Goal: Transaction & Acquisition: Purchase product/service

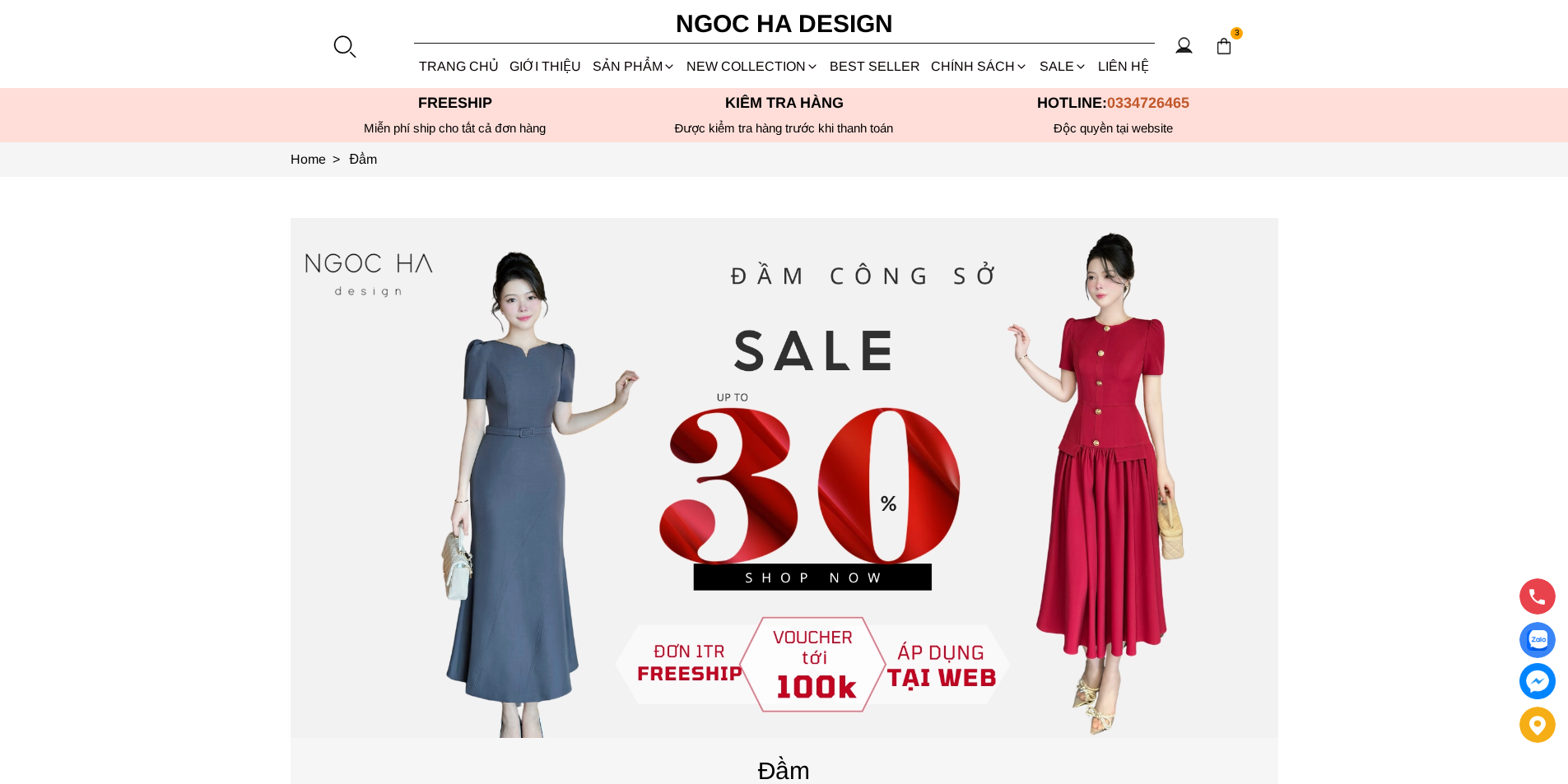
click at [339, 40] on div at bounding box center [344, 46] width 25 height 25
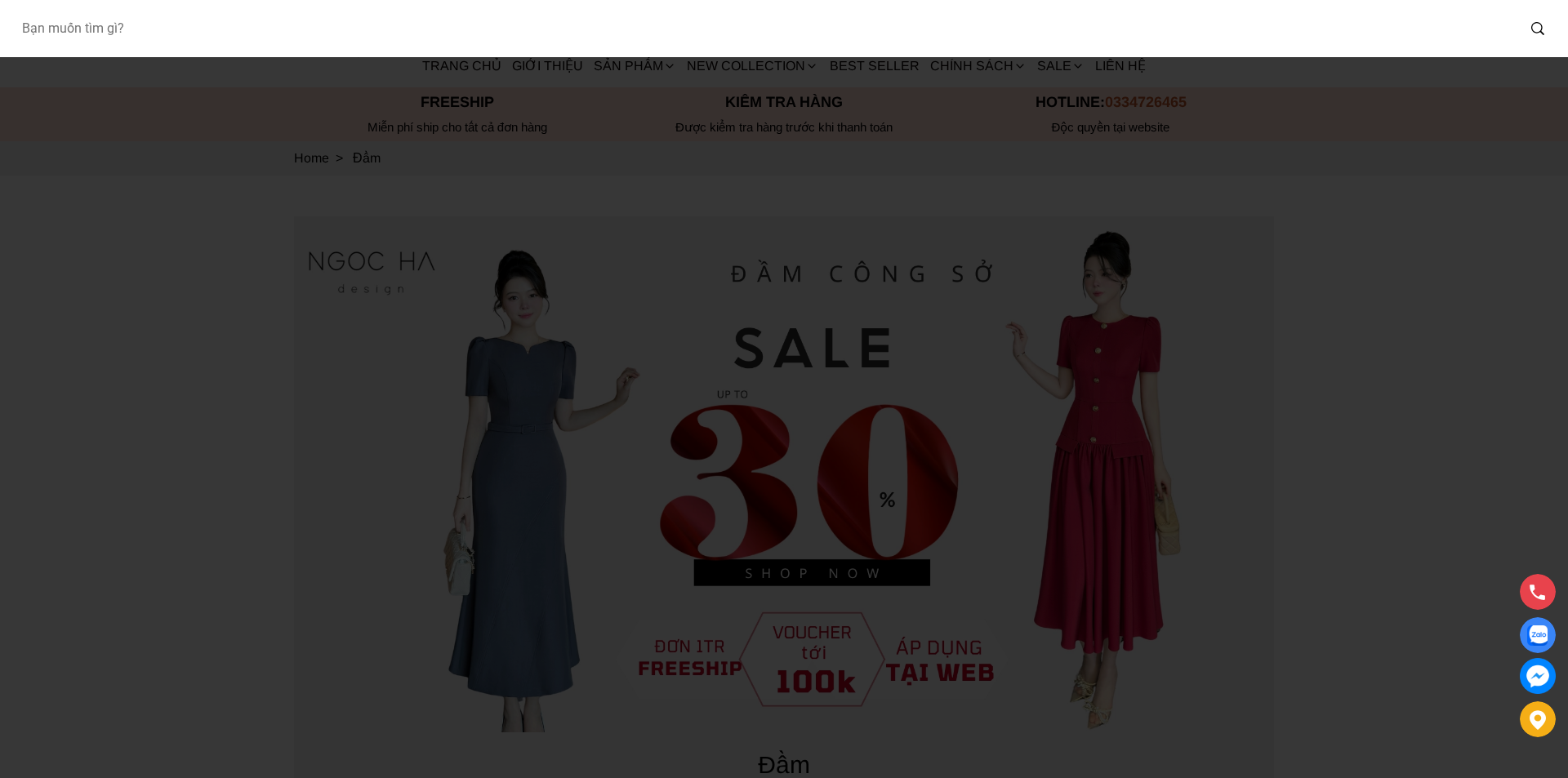
click at [262, 21] on input "Input search Bạn muốn tìm gì?" at bounding box center [762, 28] width 1508 height 38
type input "BQ013"
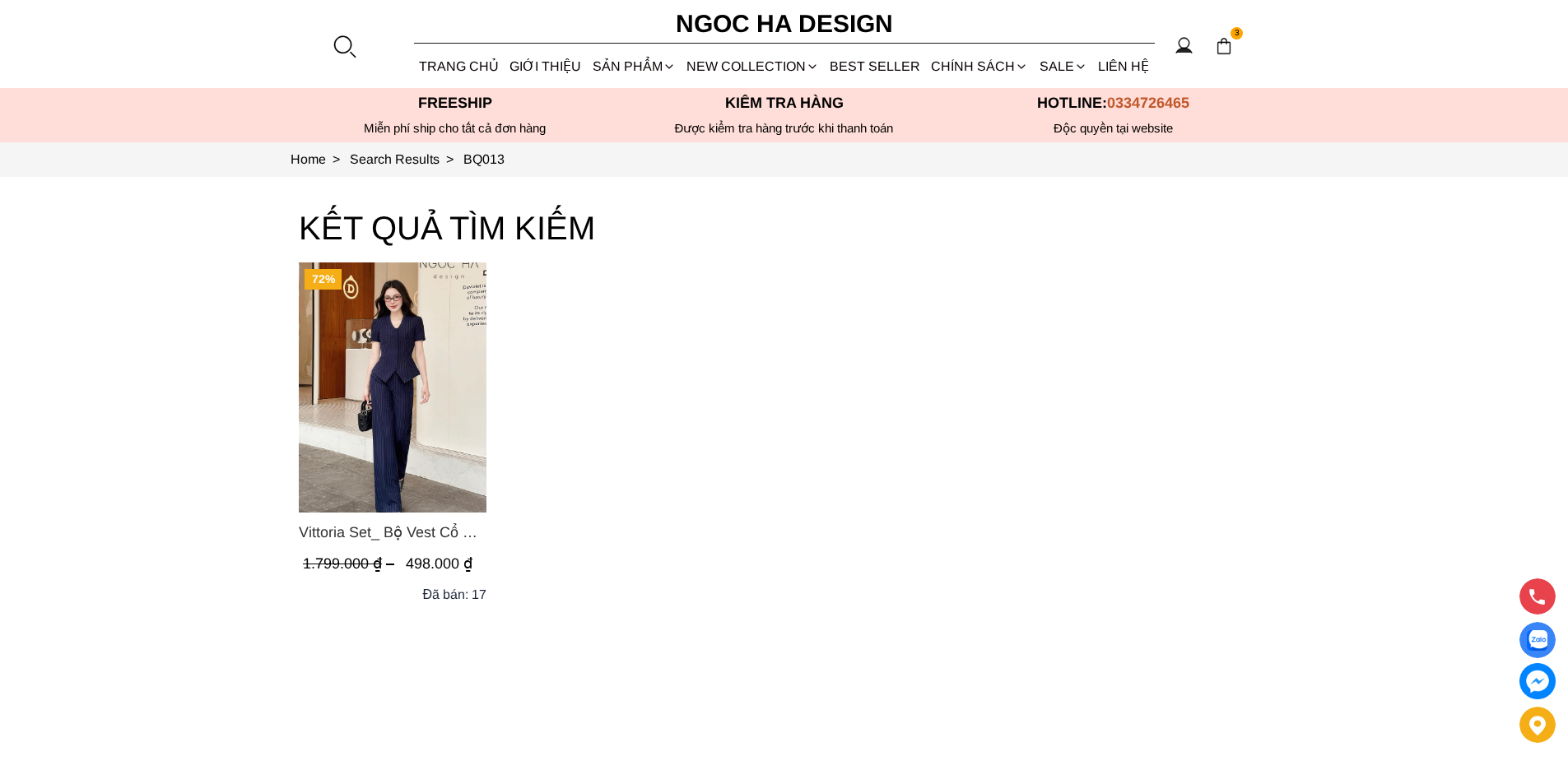
click at [426, 350] on img "Product image - Vittoria Set_ Bộ Vest Cổ V Quần Suông Kẻ Sọc BQ013" at bounding box center [392, 388] width 187 height 250
click at [879, 70] on link "BEST SELLER" at bounding box center [875, 67] width 101 height 44
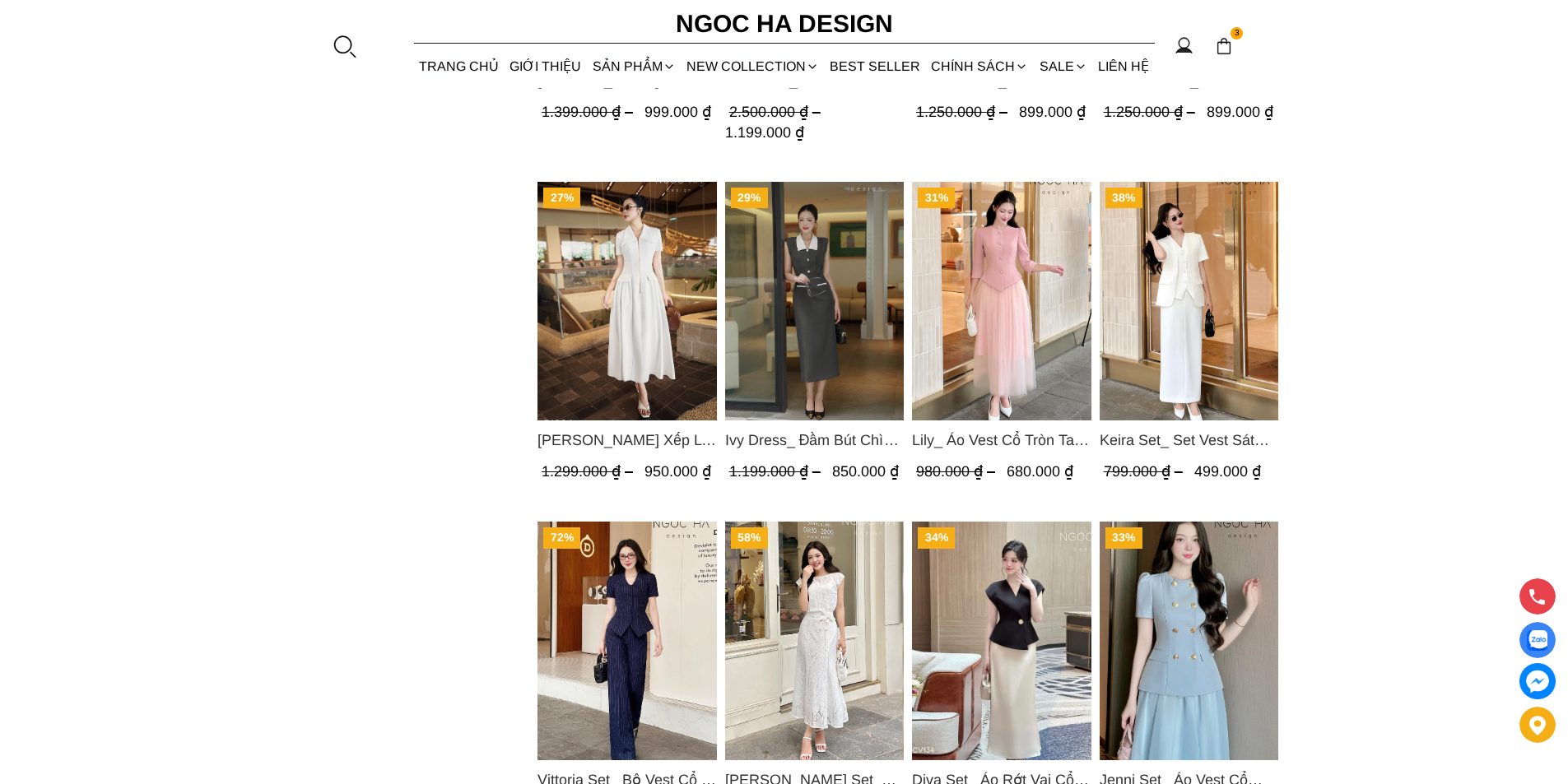
scroll to position [2177, 0]
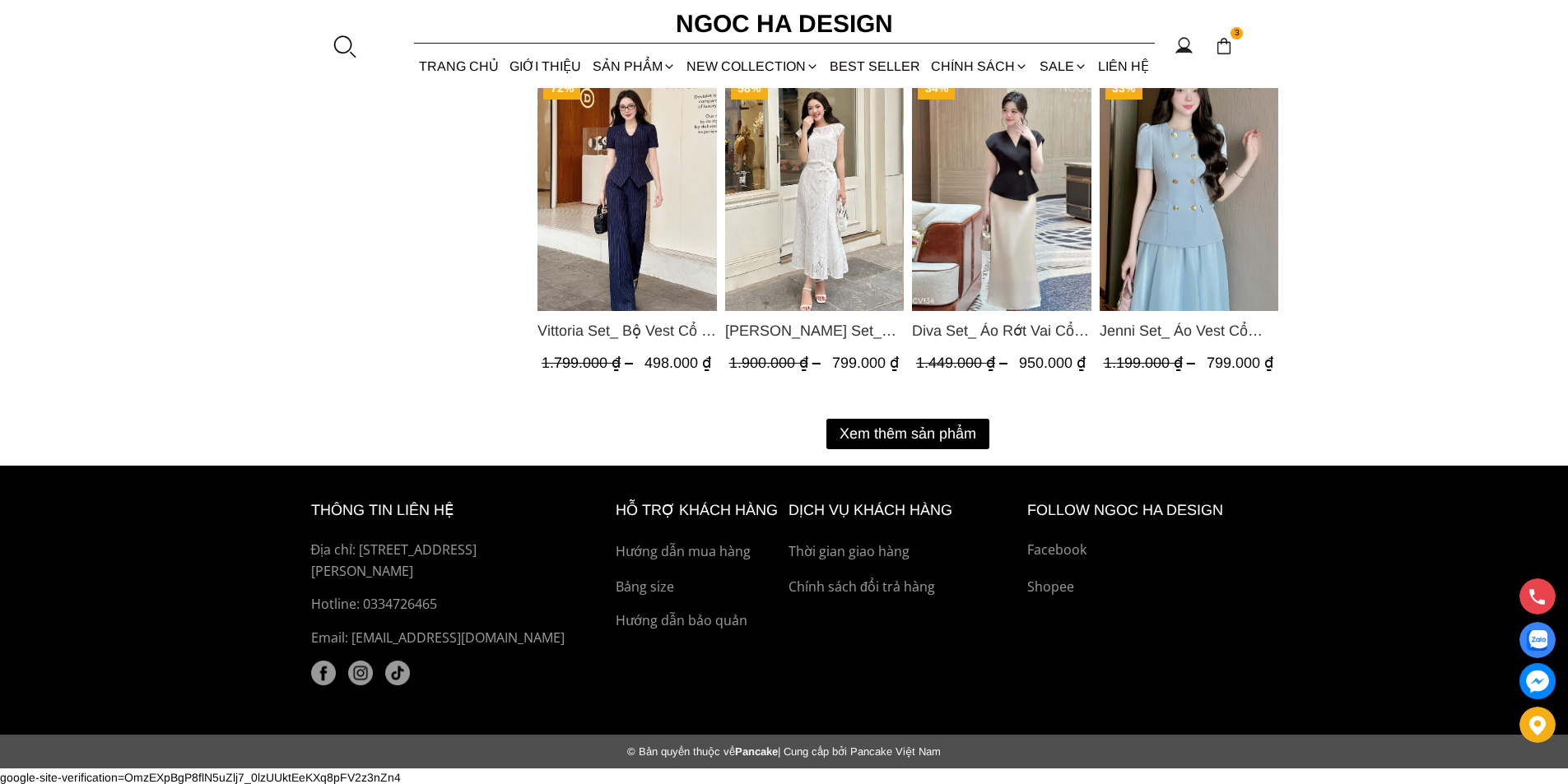
click at [922, 420] on button "Xem thêm sản phẩm" at bounding box center [908, 433] width 163 height 31
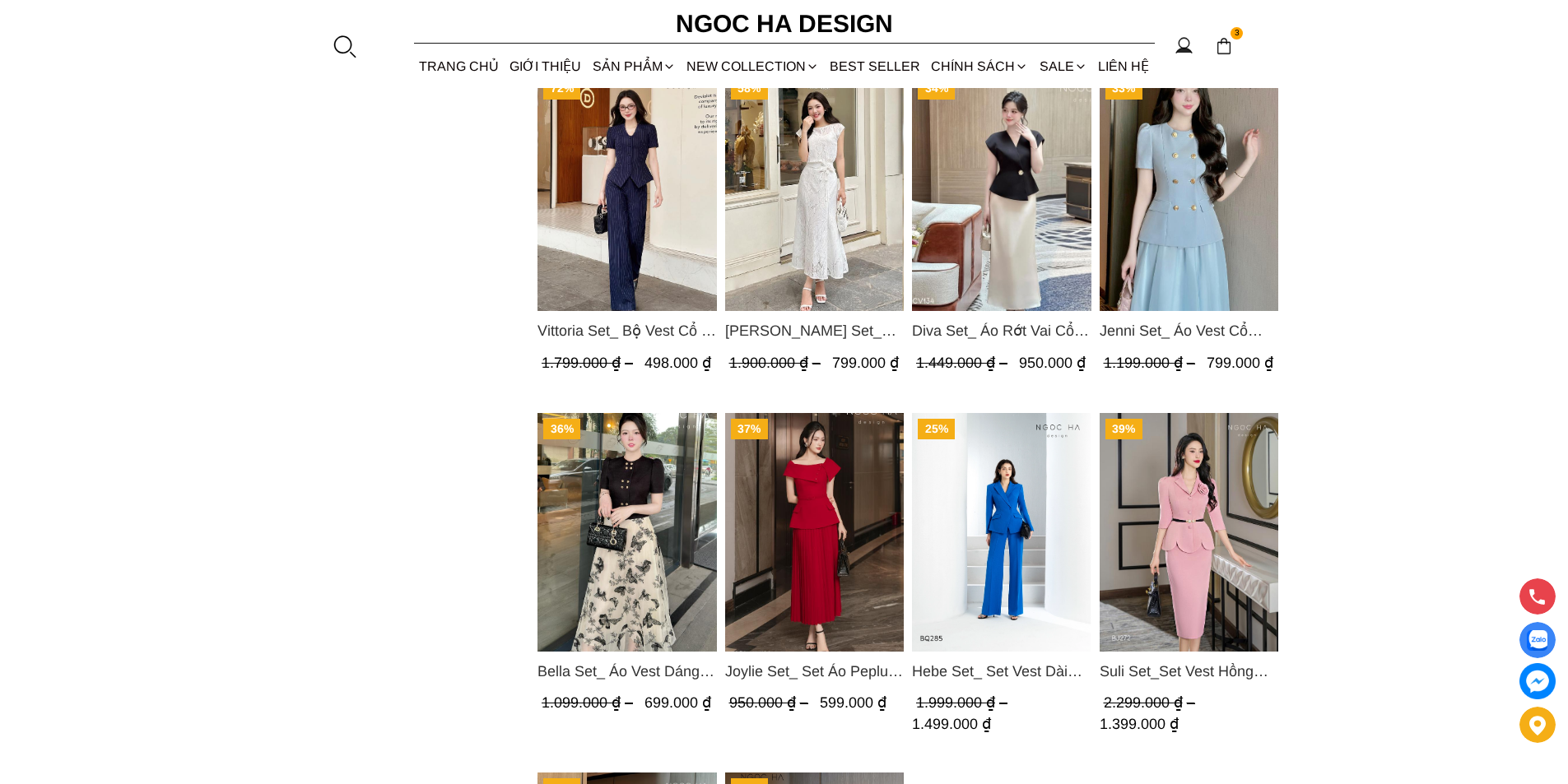
scroll to position [1766, 0]
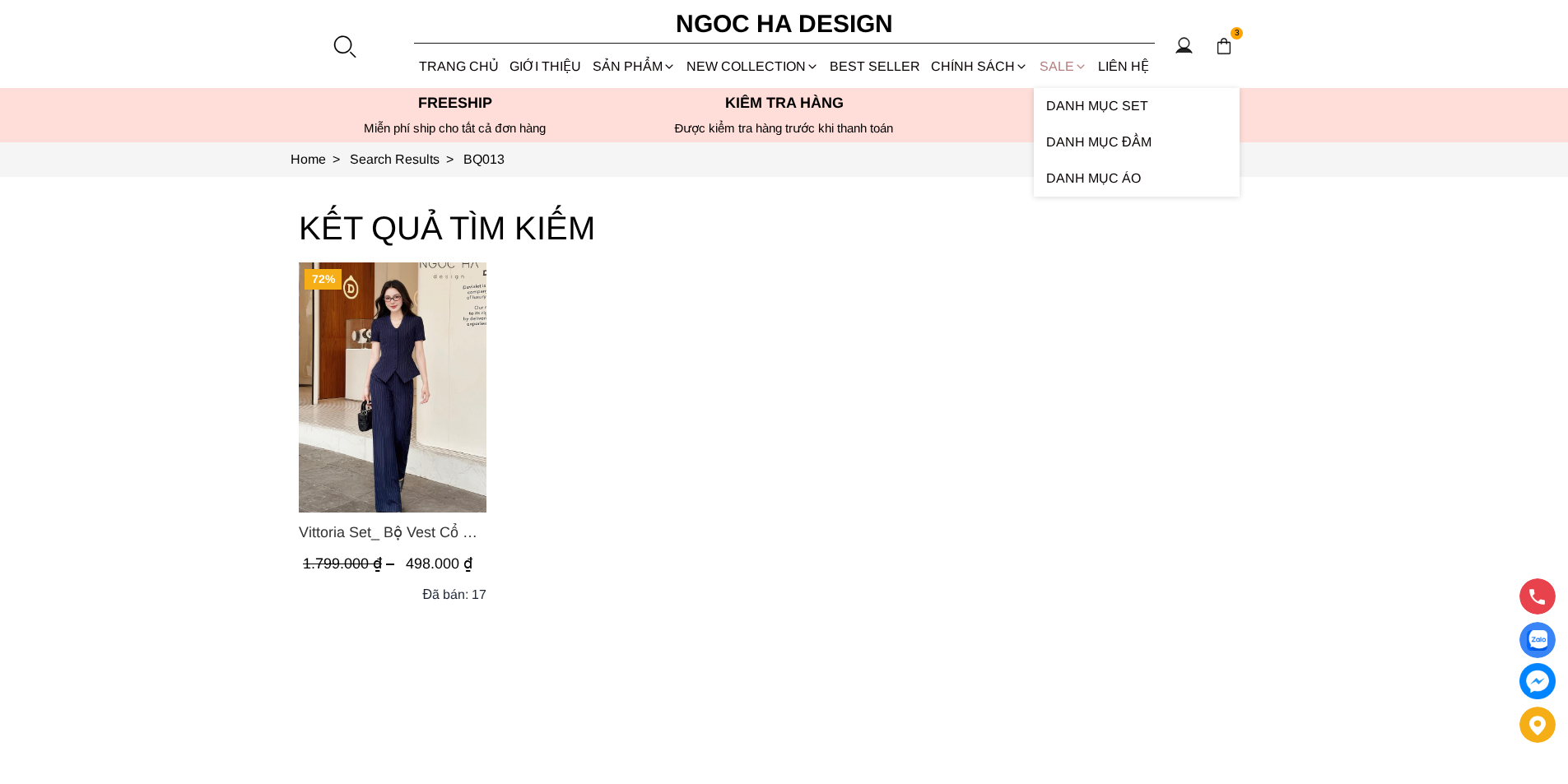
click at [1052, 59] on link "SALE" at bounding box center [1063, 67] width 58 height 44
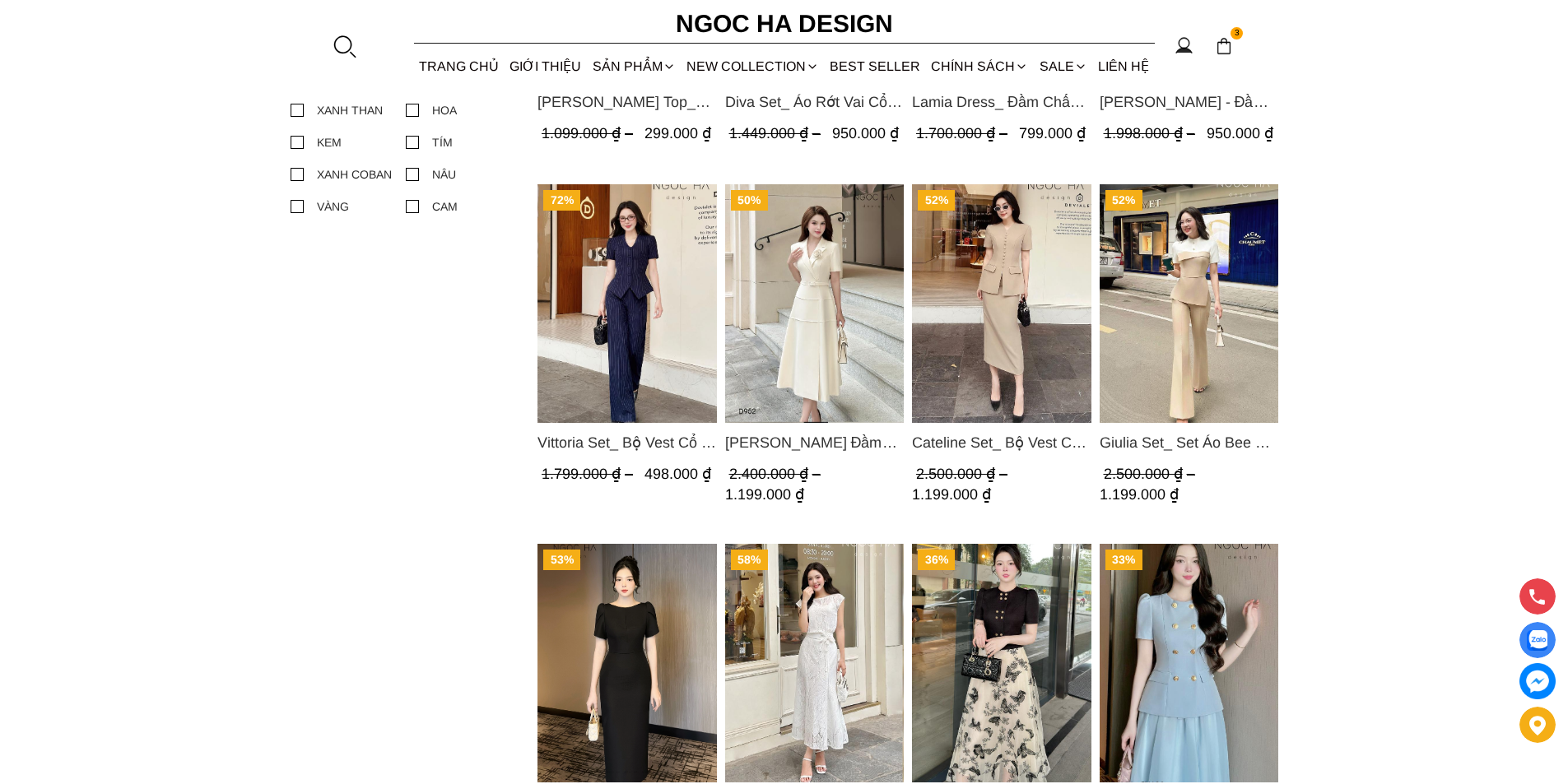
scroll to position [1070, 0]
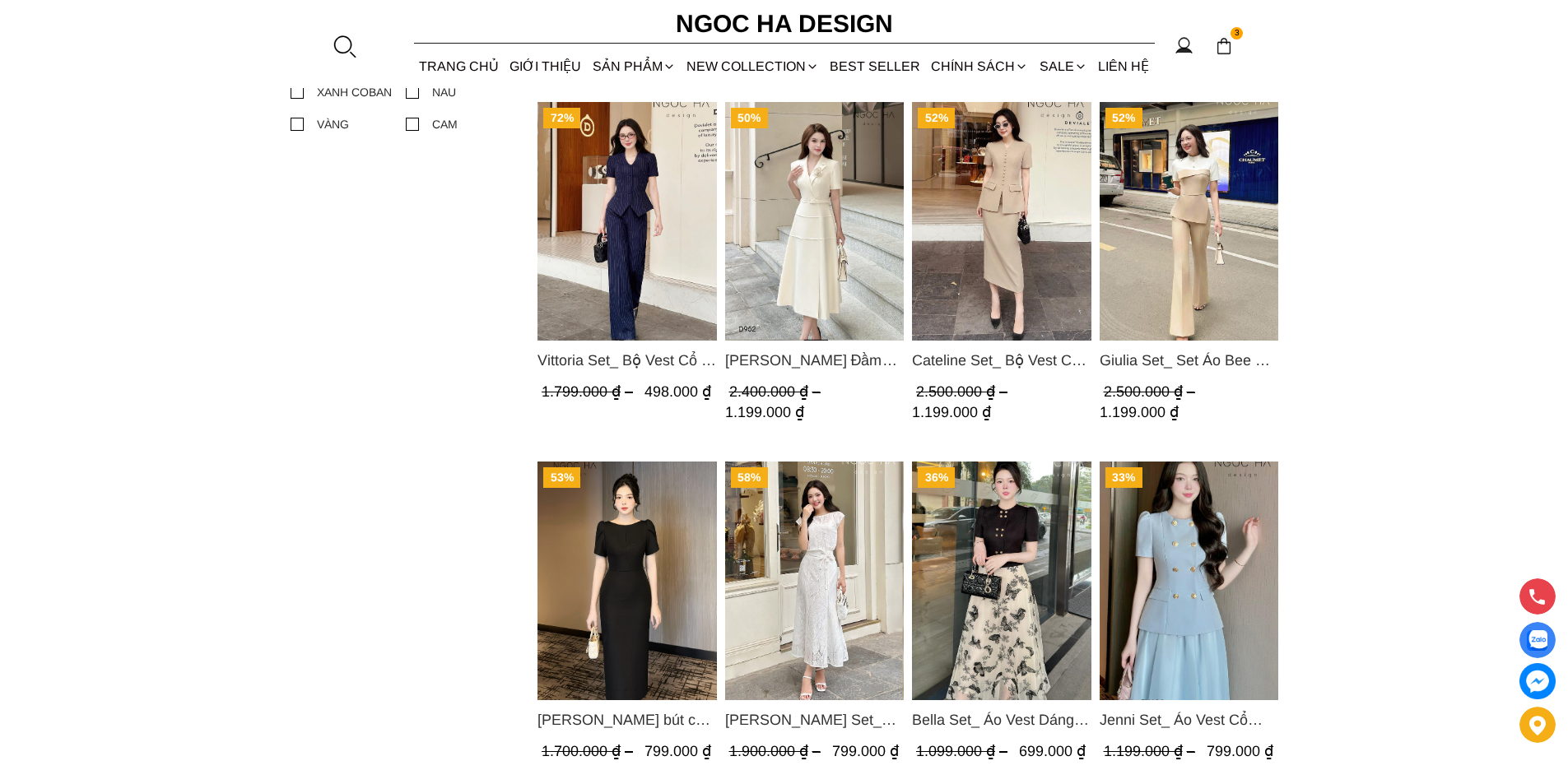
click at [642, 273] on img "Product image - Vittoria Set_ Bộ Vest Cổ V Quần Suông Kẻ Sọc BQ013" at bounding box center [627, 221] width 179 height 238
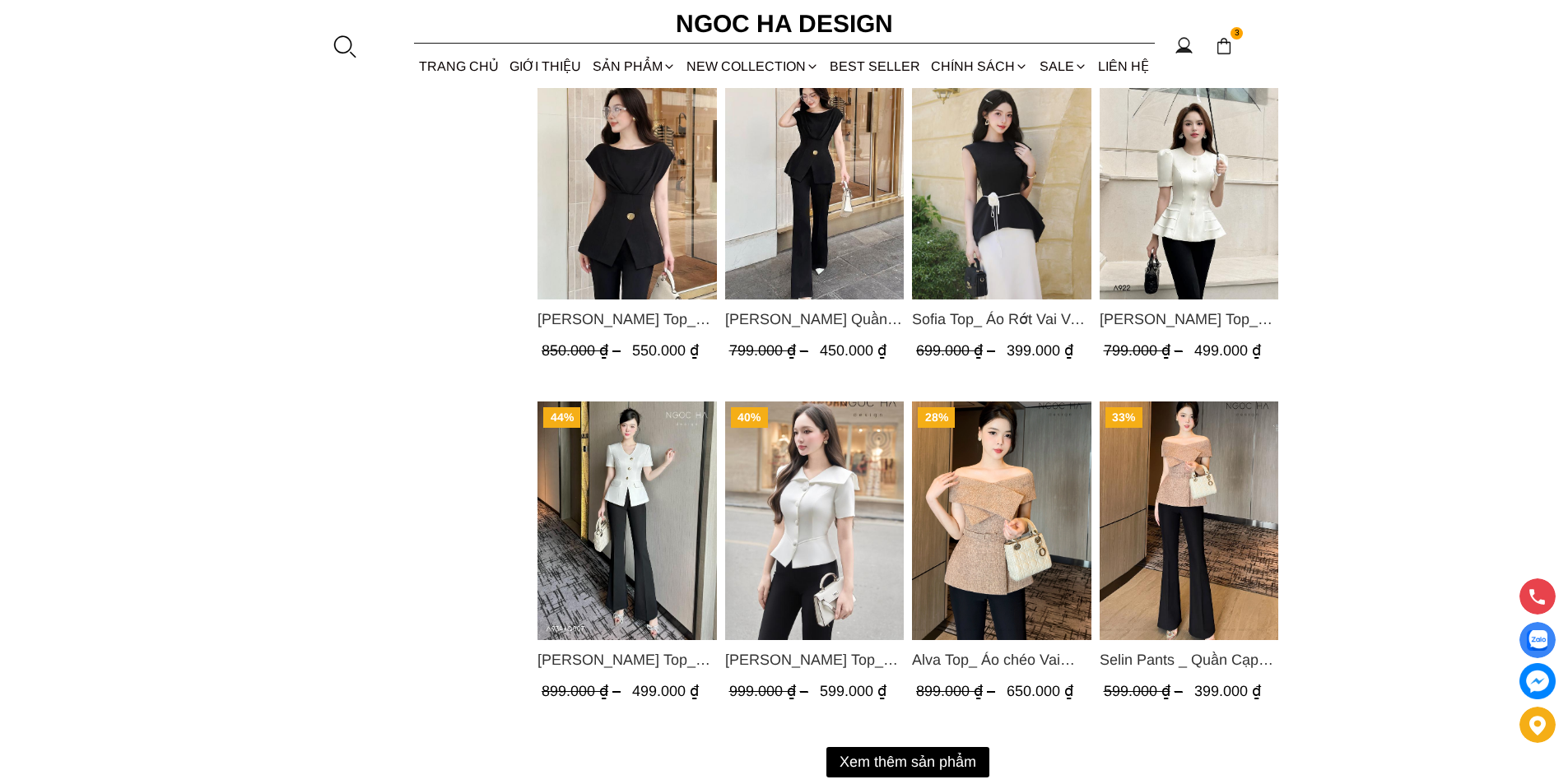
scroll to position [1892, 0]
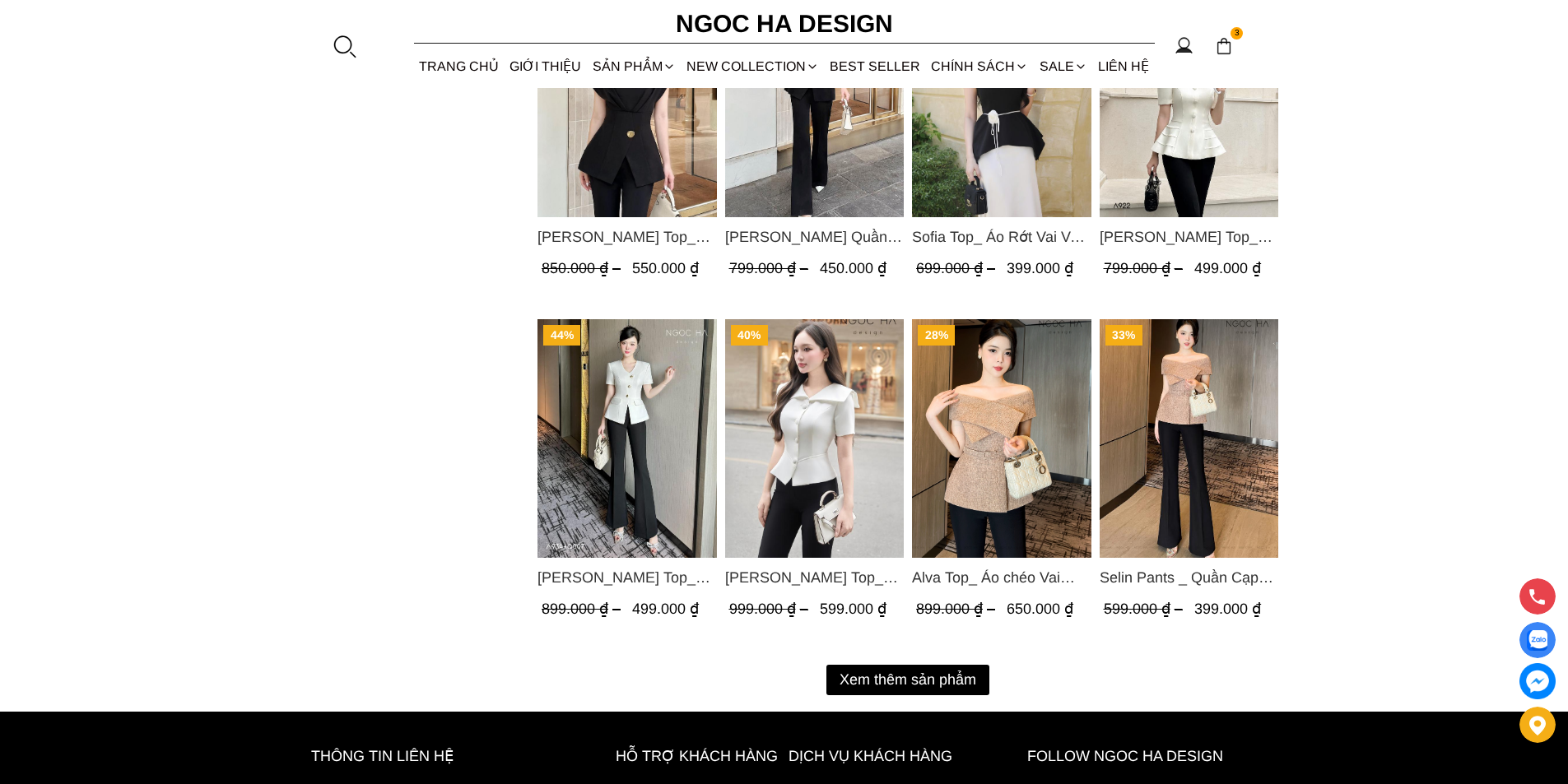
click at [900, 674] on button "Xem thêm sản phẩm" at bounding box center [908, 679] width 163 height 31
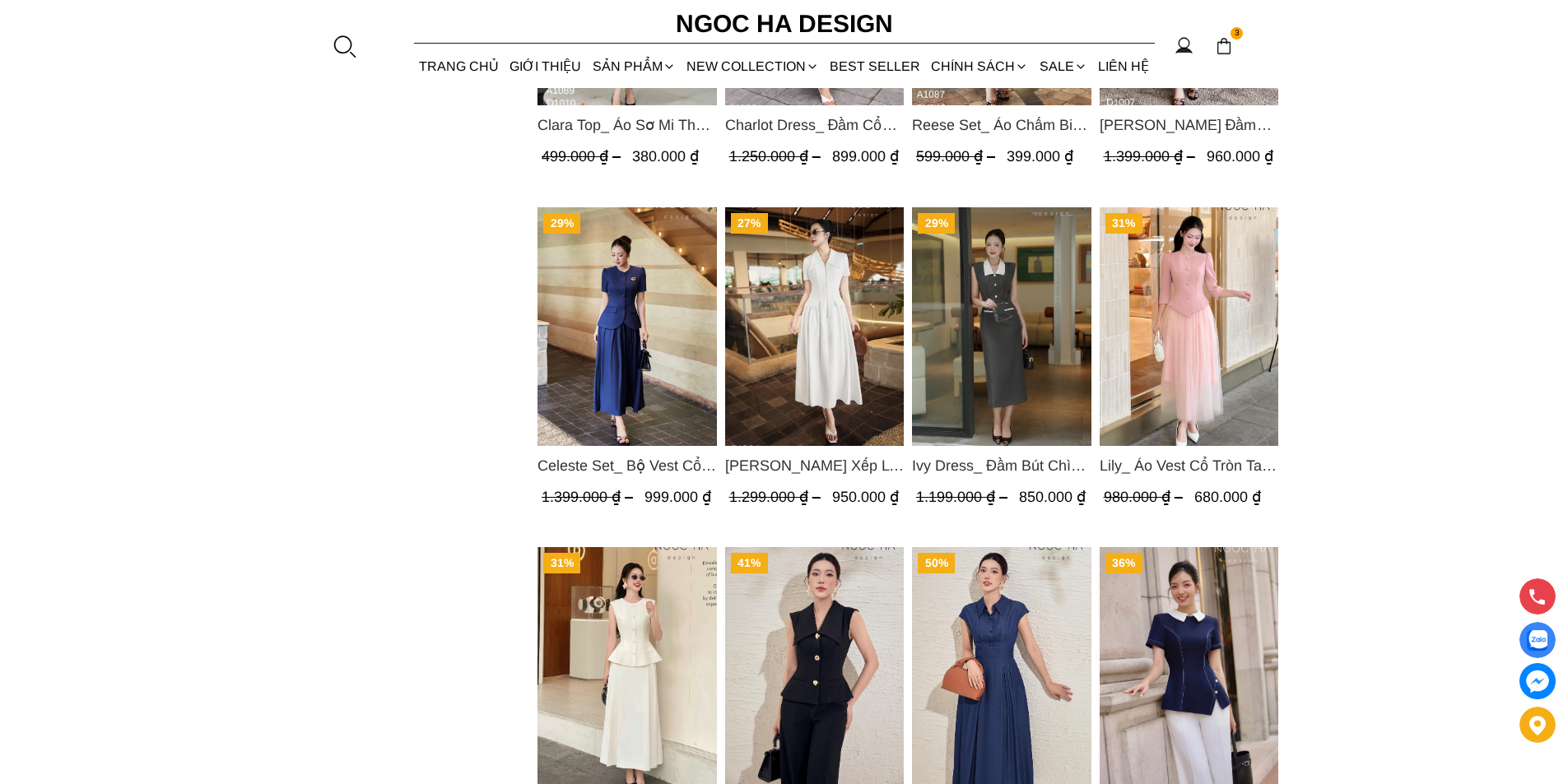
scroll to position [3620, 0]
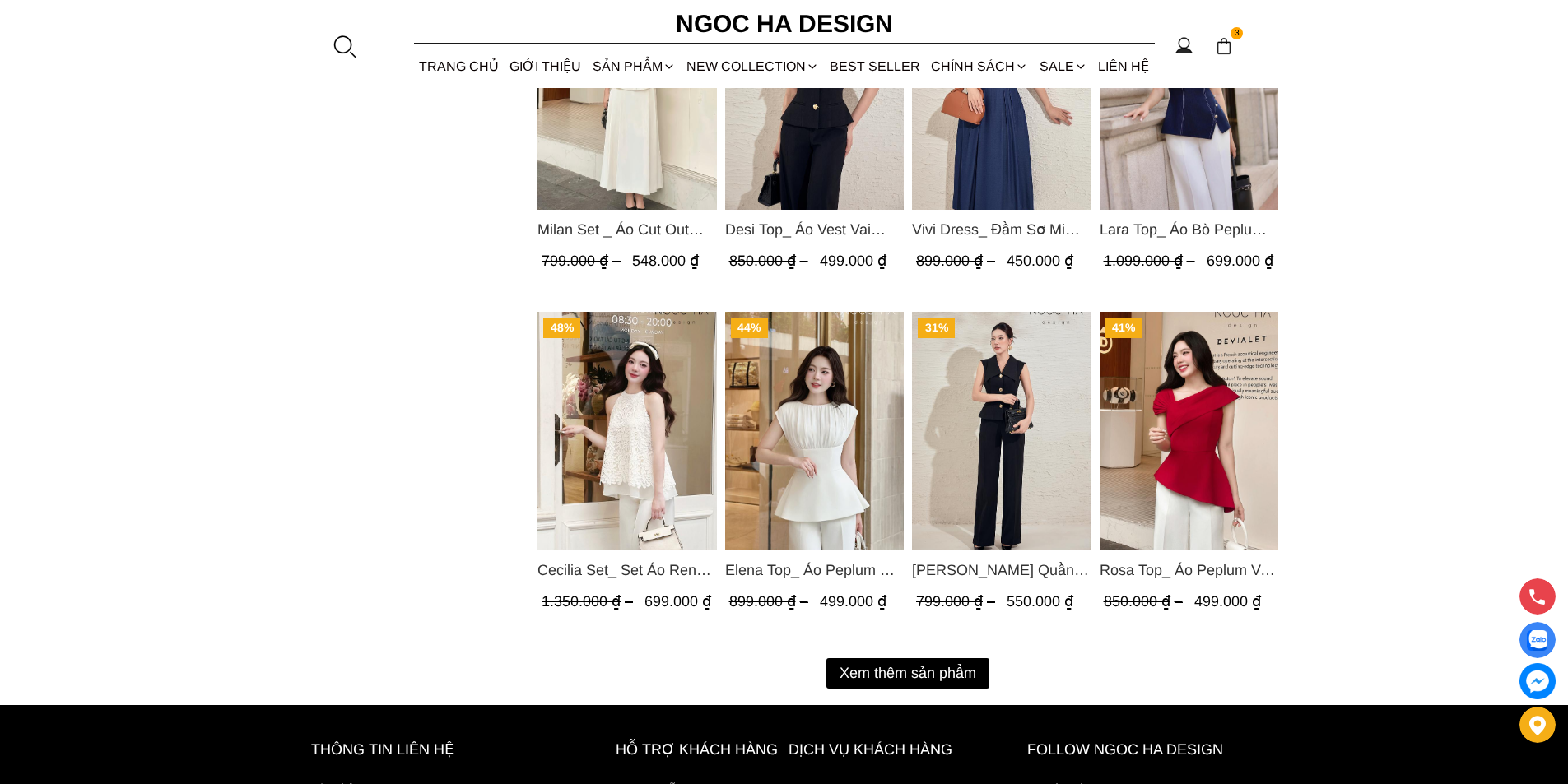
click at [1103, 439] on img "Product image - Rosa Top_ Áo Peplum Vai Lệch Xếp Ly Màu Đỏ A1064" at bounding box center [1189, 431] width 179 height 238
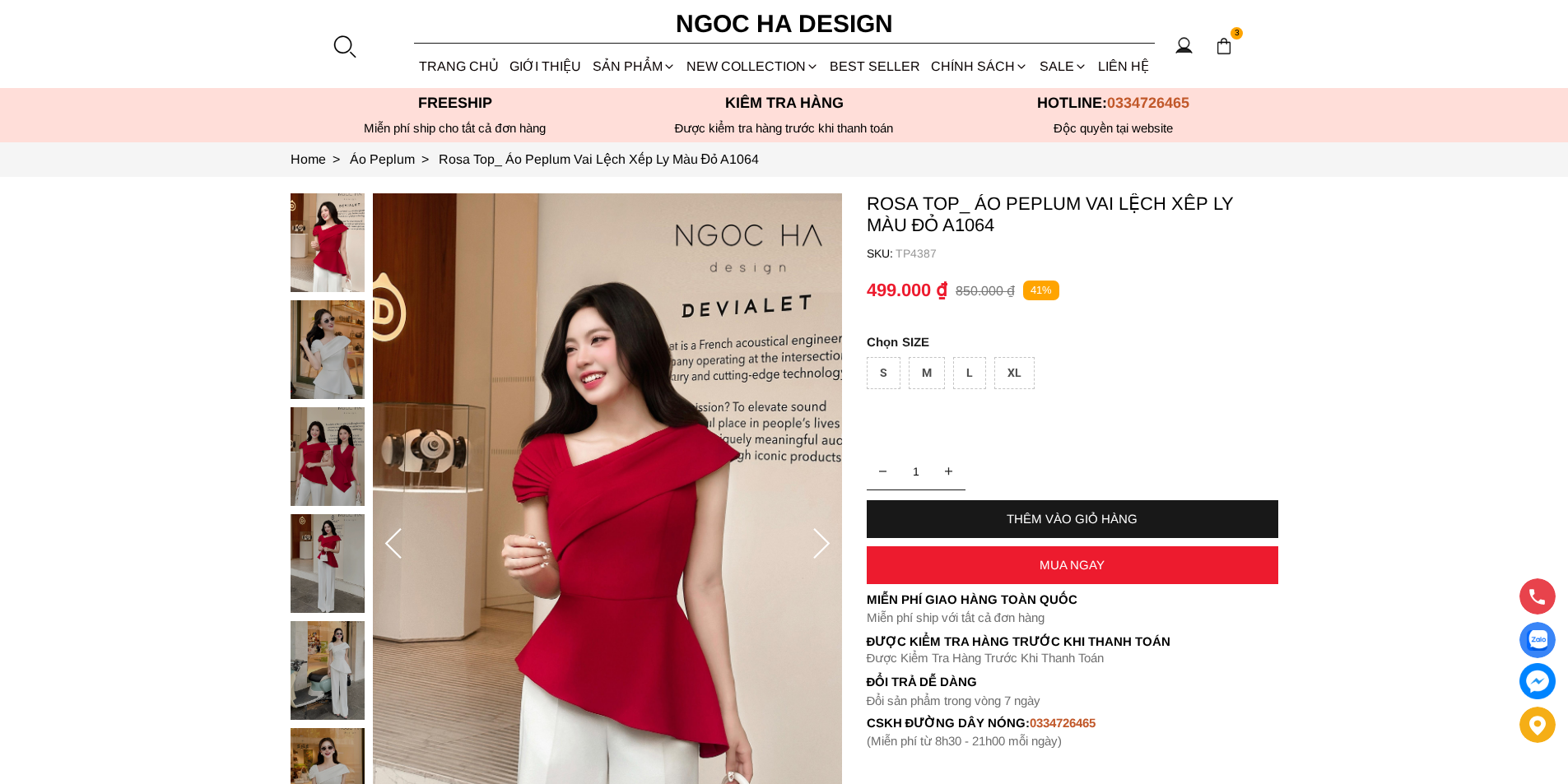
click at [1020, 380] on div "XL" at bounding box center [1015, 373] width 40 height 33
click at [994, 570] on div "MUA NGAY" at bounding box center [1073, 565] width 412 height 14
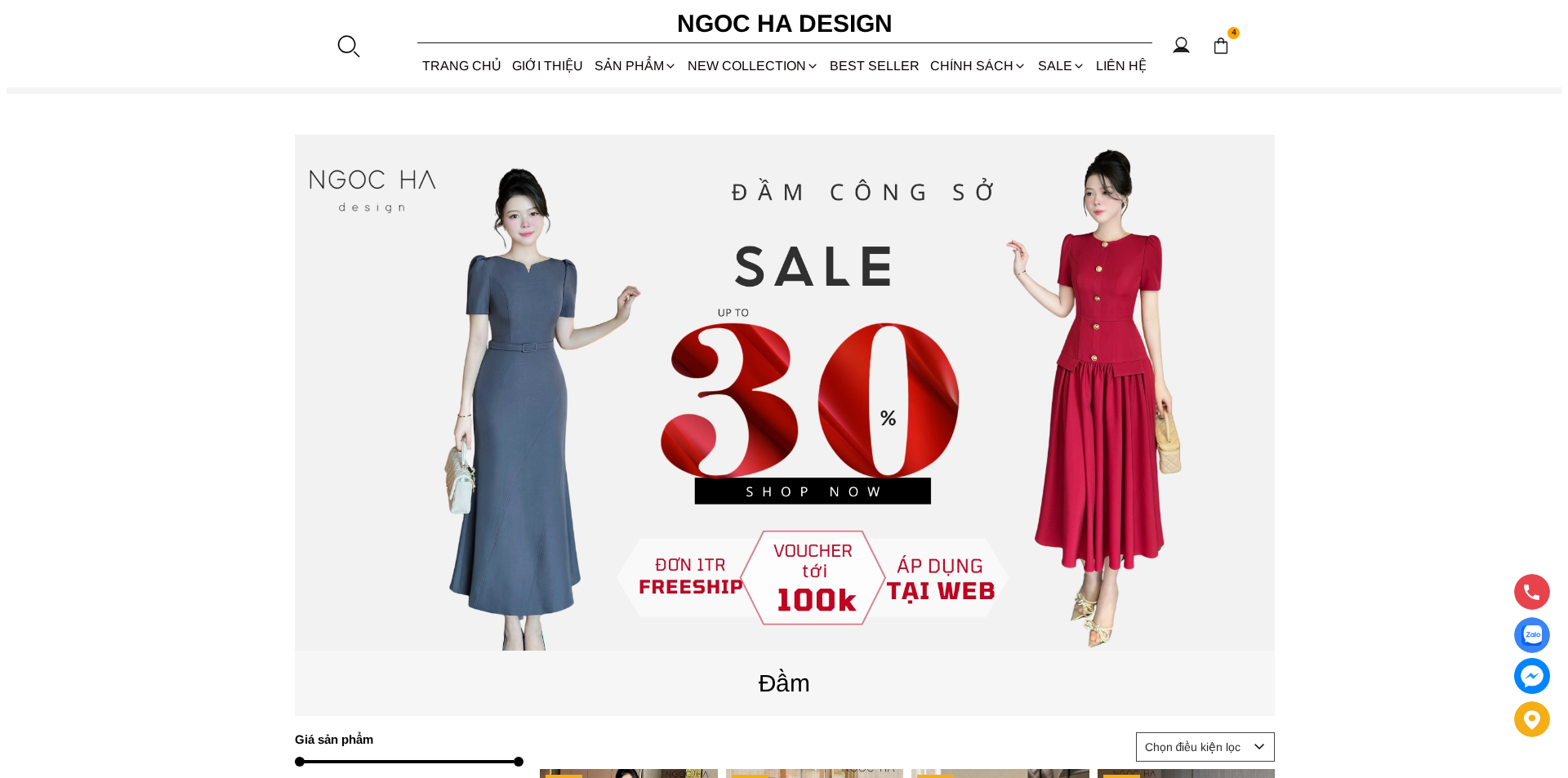
scroll to position [571, 0]
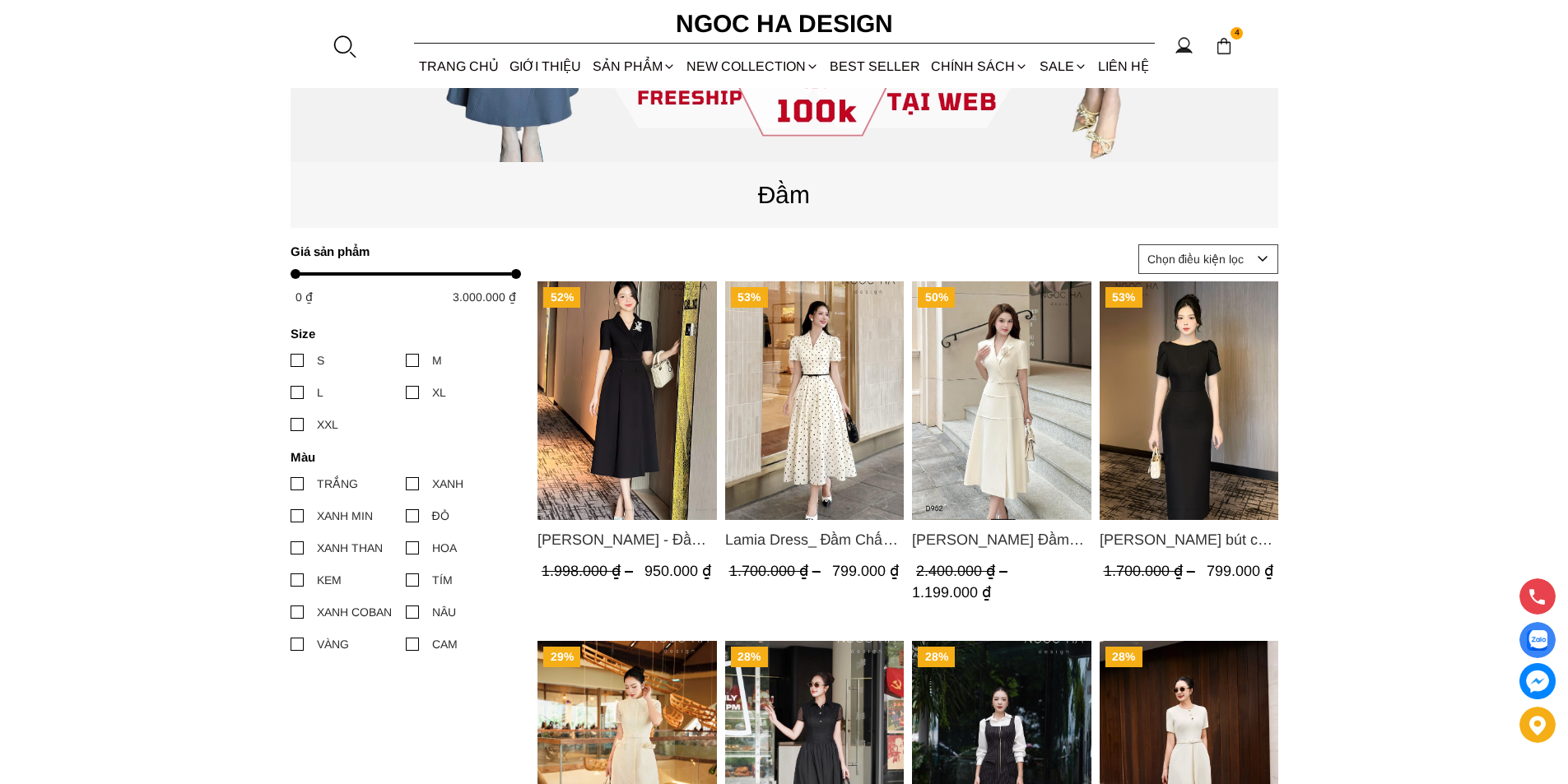
click at [350, 49] on div at bounding box center [344, 46] width 25 height 25
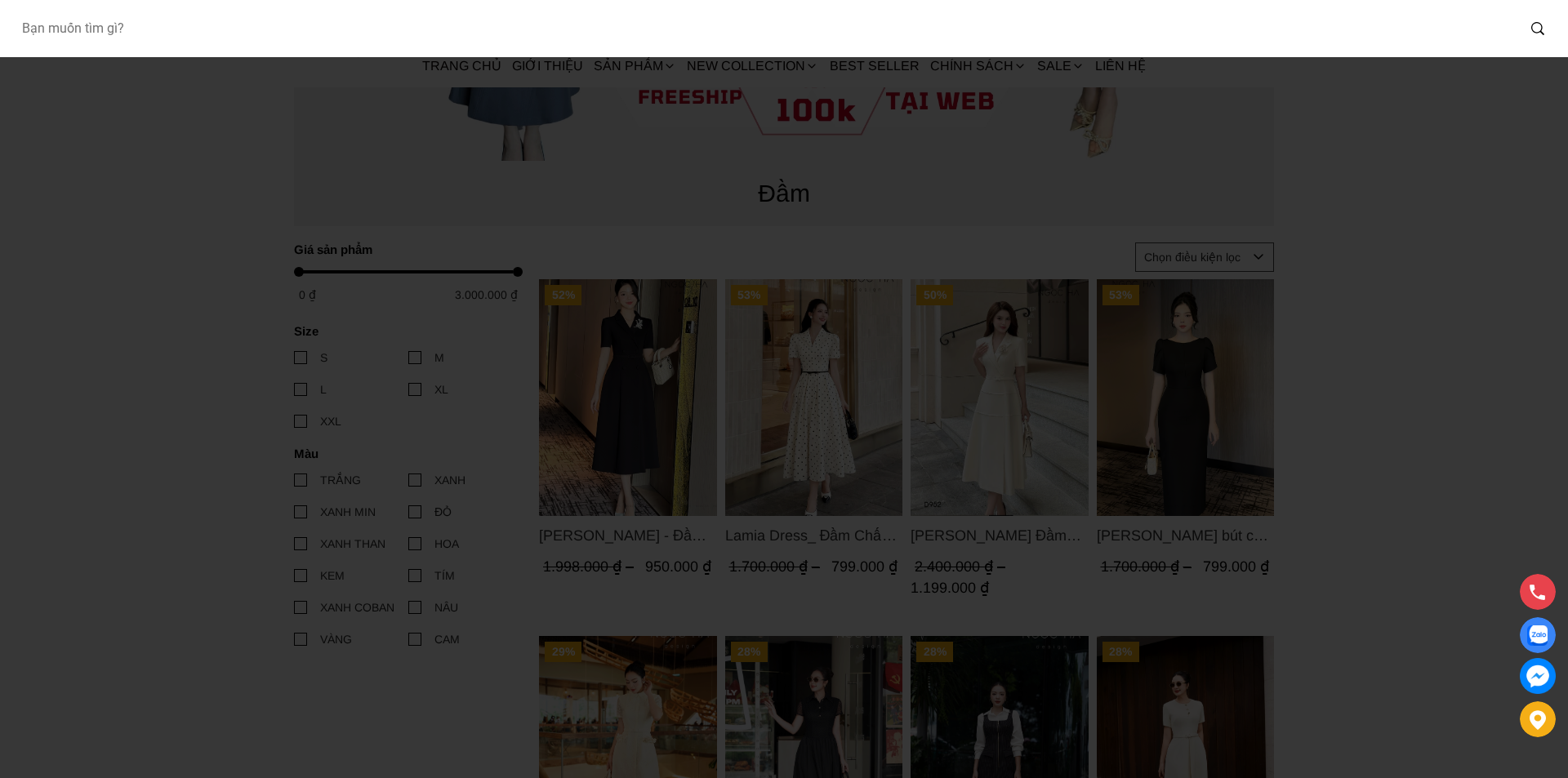
click at [195, 25] on input "Input search Bạn muốn tìm gì?" at bounding box center [762, 28] width 1508 height 38
type input "BQ013"
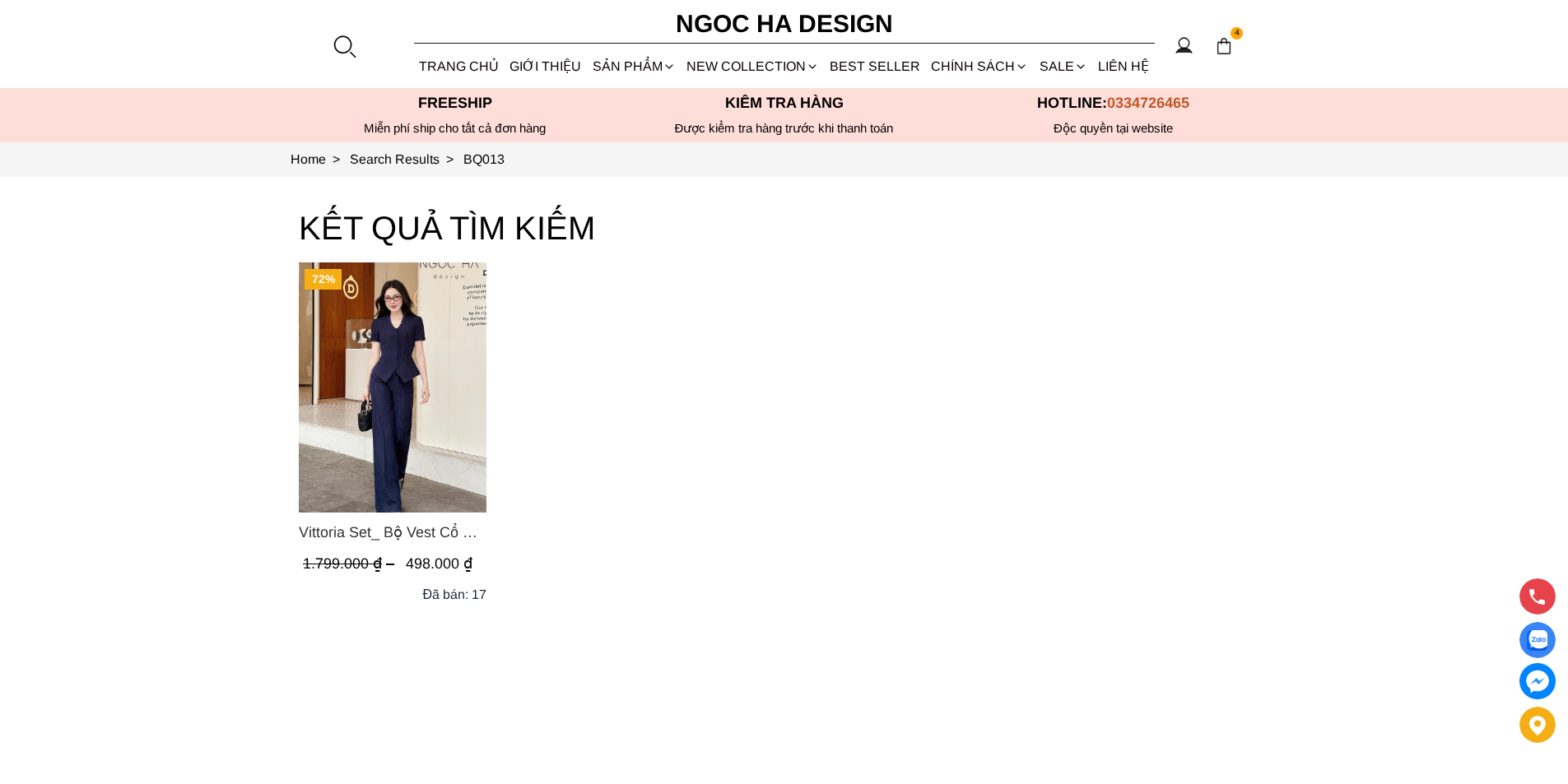
click at [412, 375] on img "Product image - Vittoria Set_ Bộ Vest Cổ V Quần Suông Kẻ Sọc BQ013" at bounding box center [392, 388] width 187 height 250
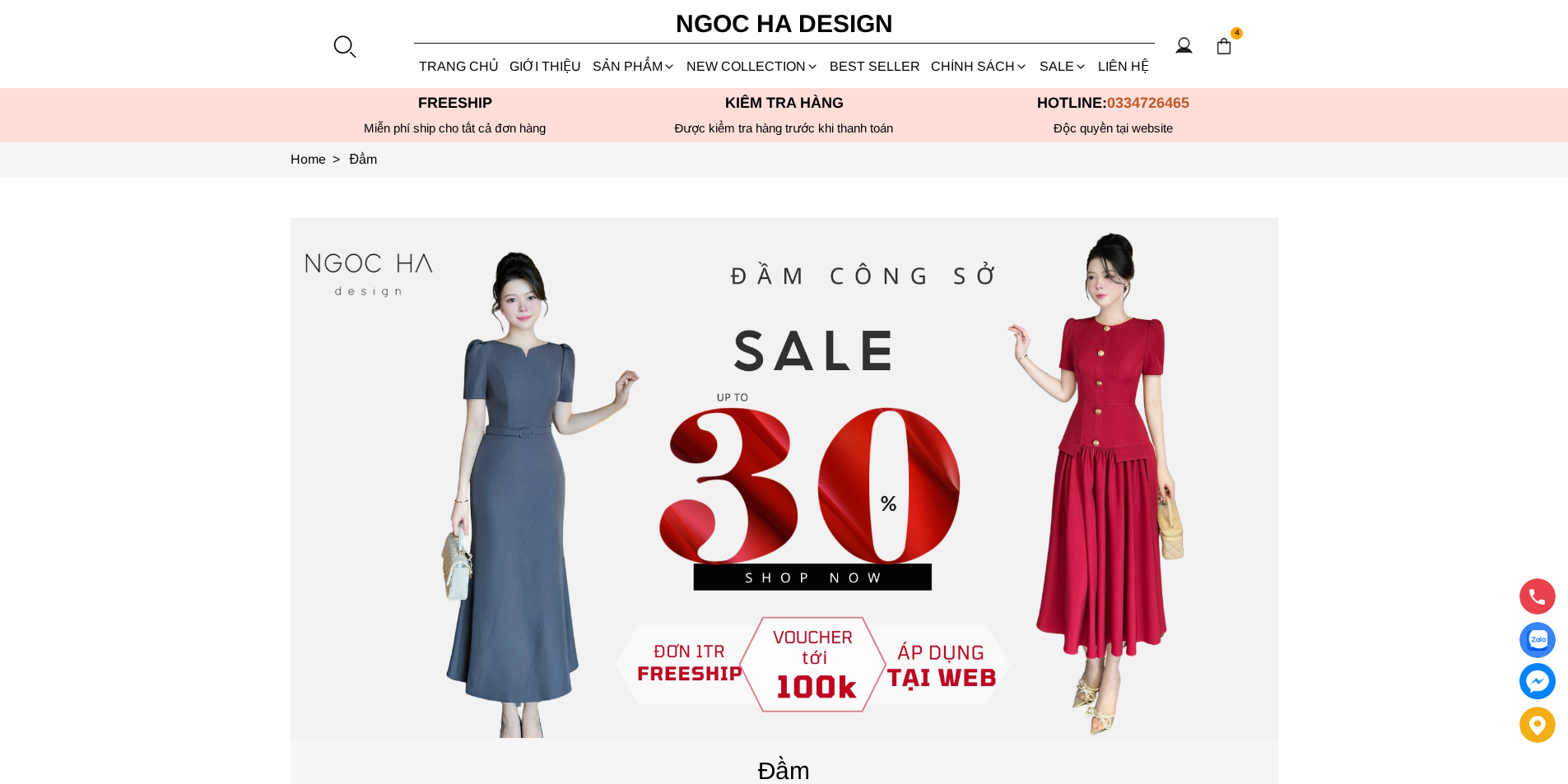
click at [337, 41] on div at bounding box center [344, 46] width 25 height 25
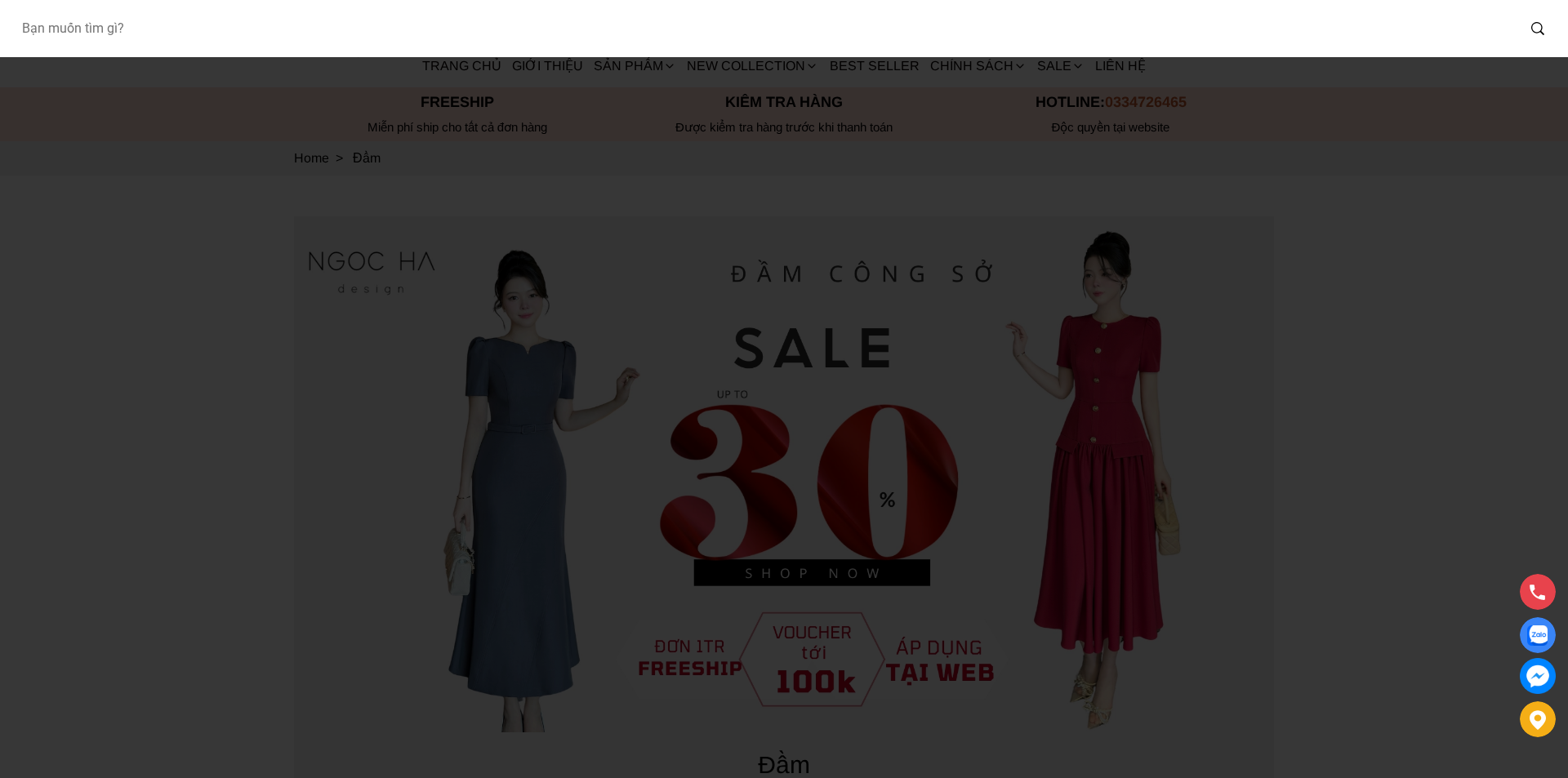
click at [237, 38] on input "Input search Bạn muốn tìm gì?" at bounding box center [762, 28] width 1508 height 38
type input "BQ013"
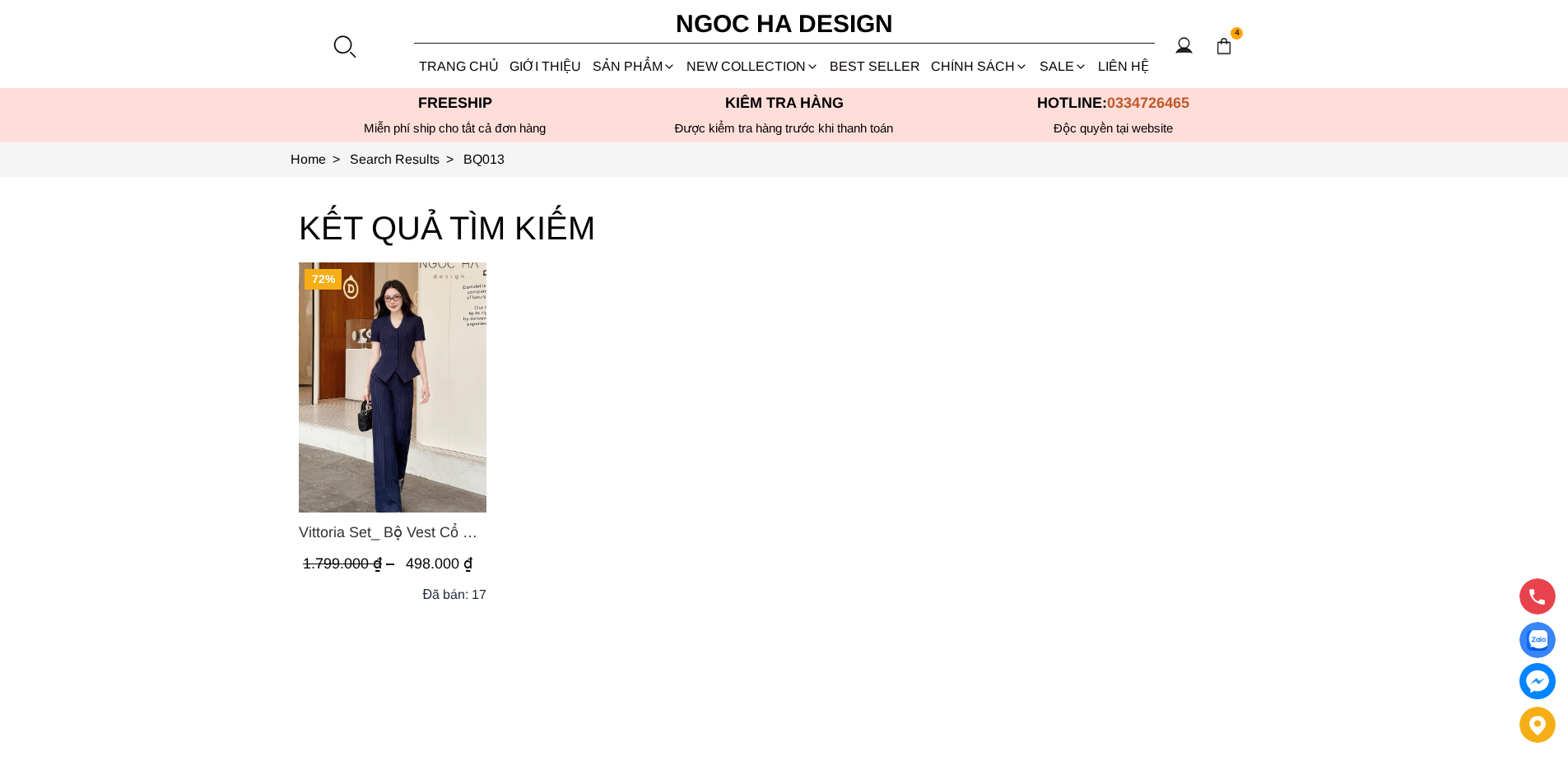
click at [368, 326] on img "Product image - Vittoria Set_ Bộ Vest Cổ V Quần Suông Kẻ Sọc BQ013" at bounding box center [392, 388] width 187 height 250
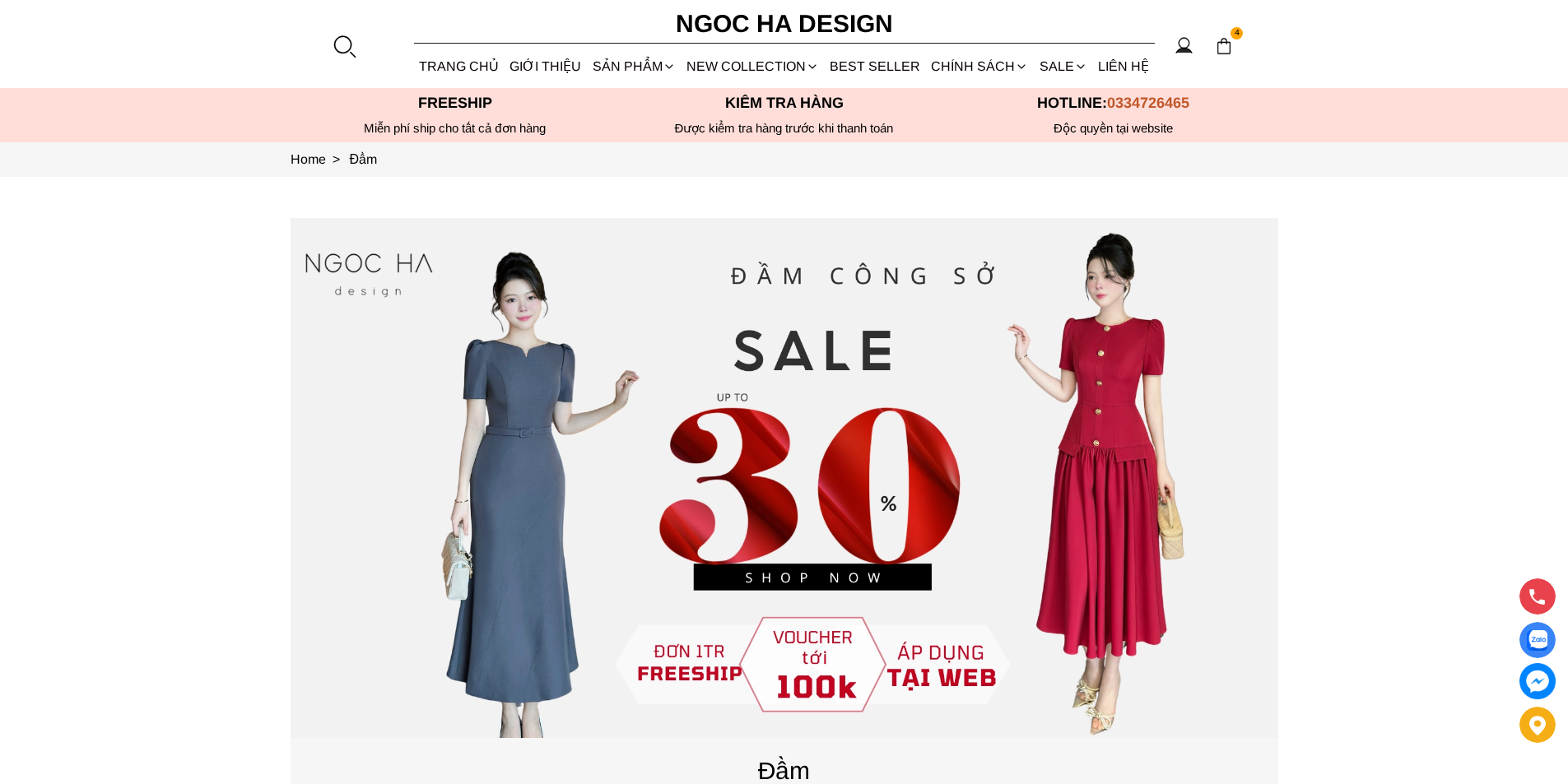
click at [348, 47] on div at bounding box center [344, 46] width 25 height 25
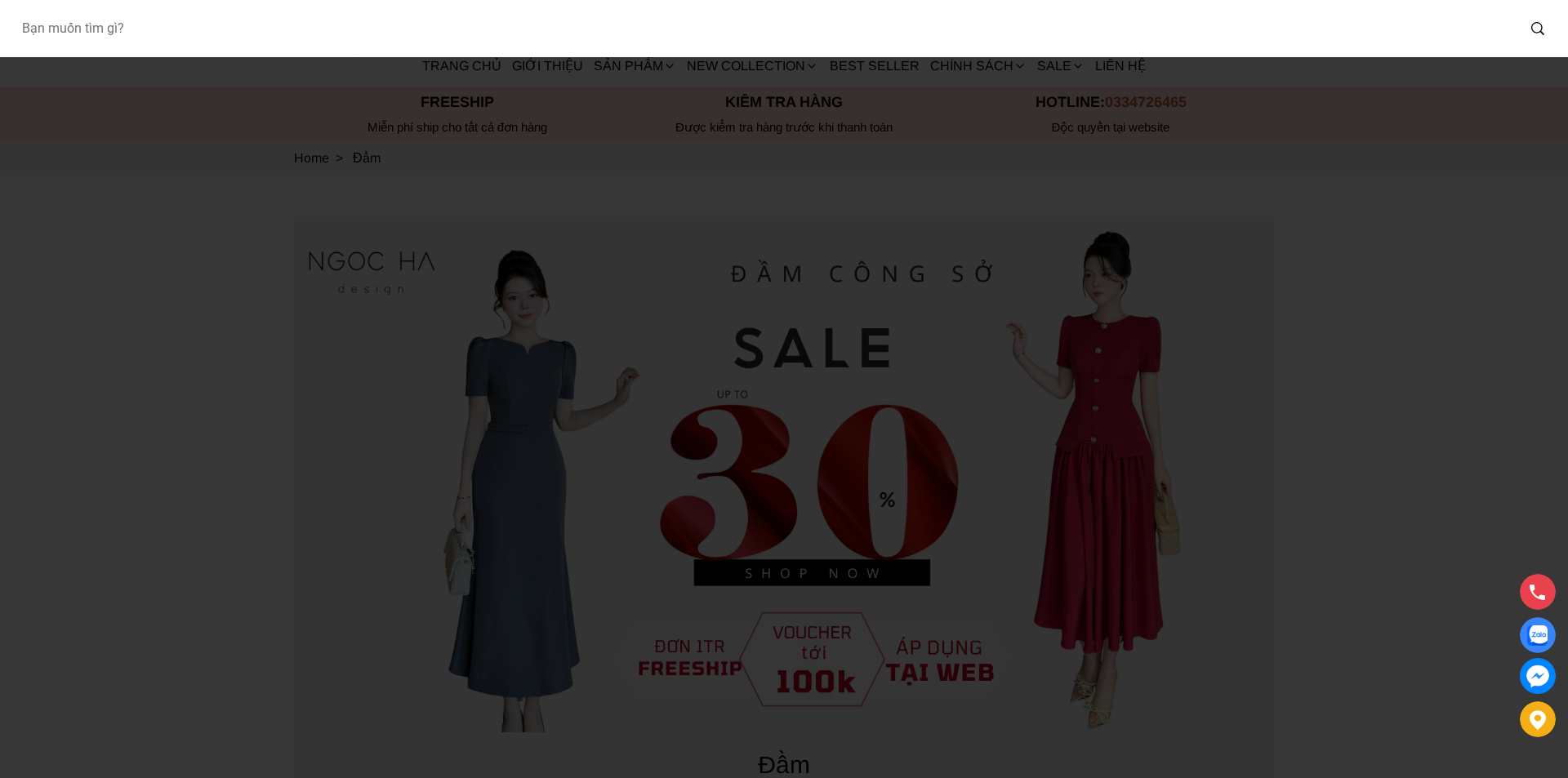
click at [266, 31] on input "Input search Bạn muốn tìm gì?" at bounding box center [762, 28] width 1508 height 38
type input "BQ013"
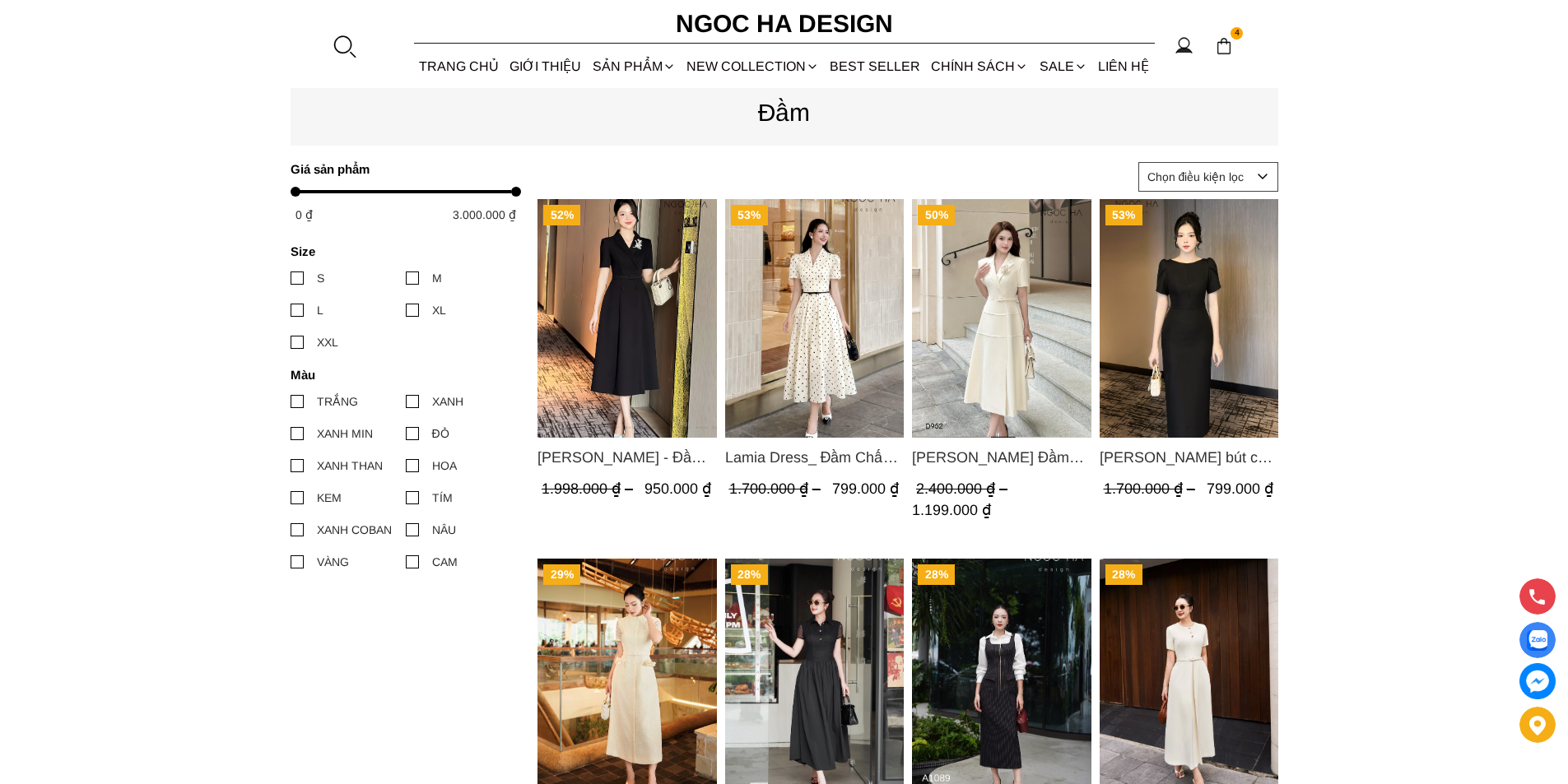
click at [974, 330] on img "Product image - Louisa Dress_ Đầm Cổ Vest Cài Hoa Tùng May Gân Nổi Kèm Đai Màu …" at bounding box center [1002, 318] width 179 height 238
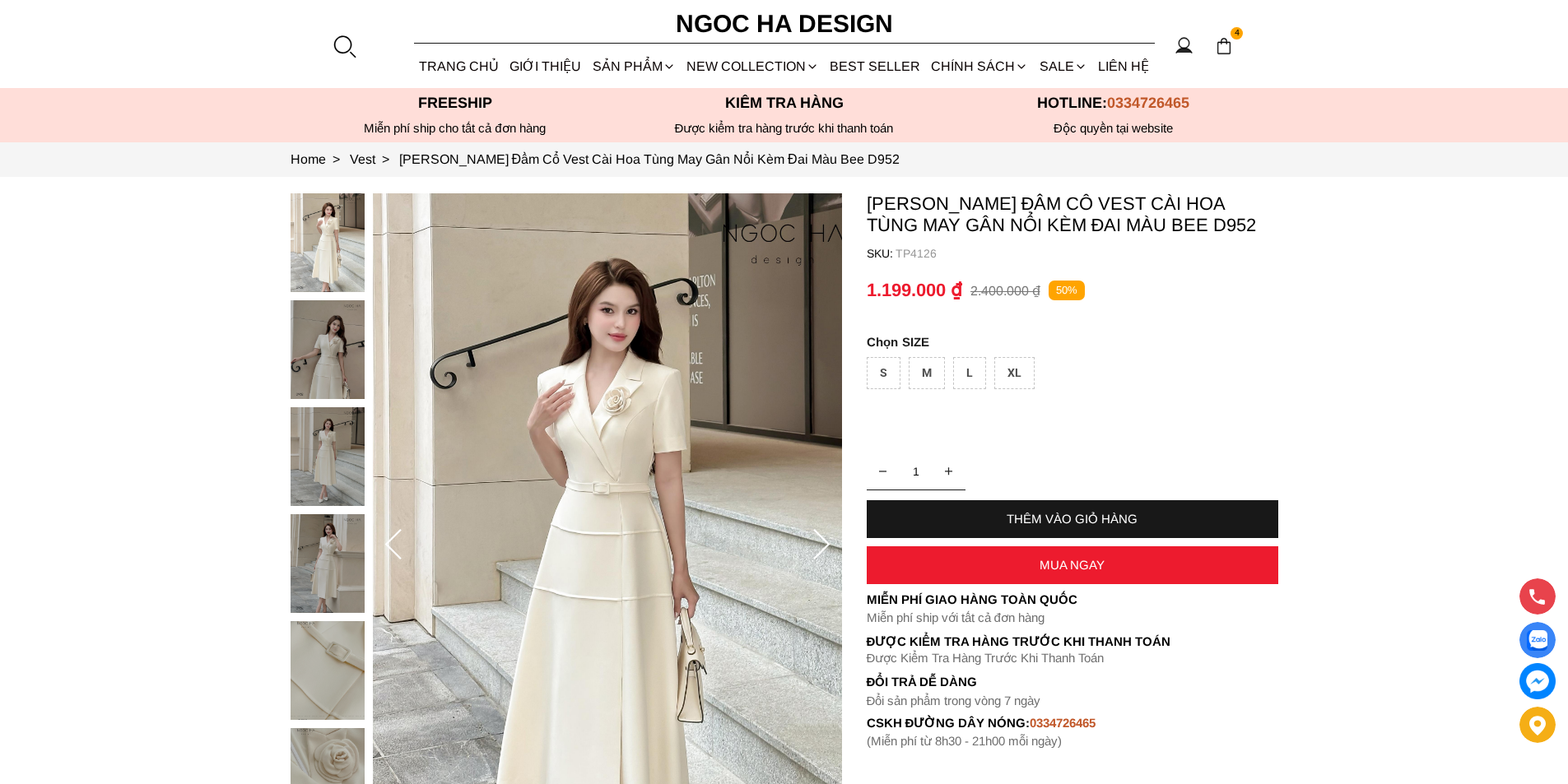
click at [335, 48] on div at bounding box center [344, 46] width 25 height 25
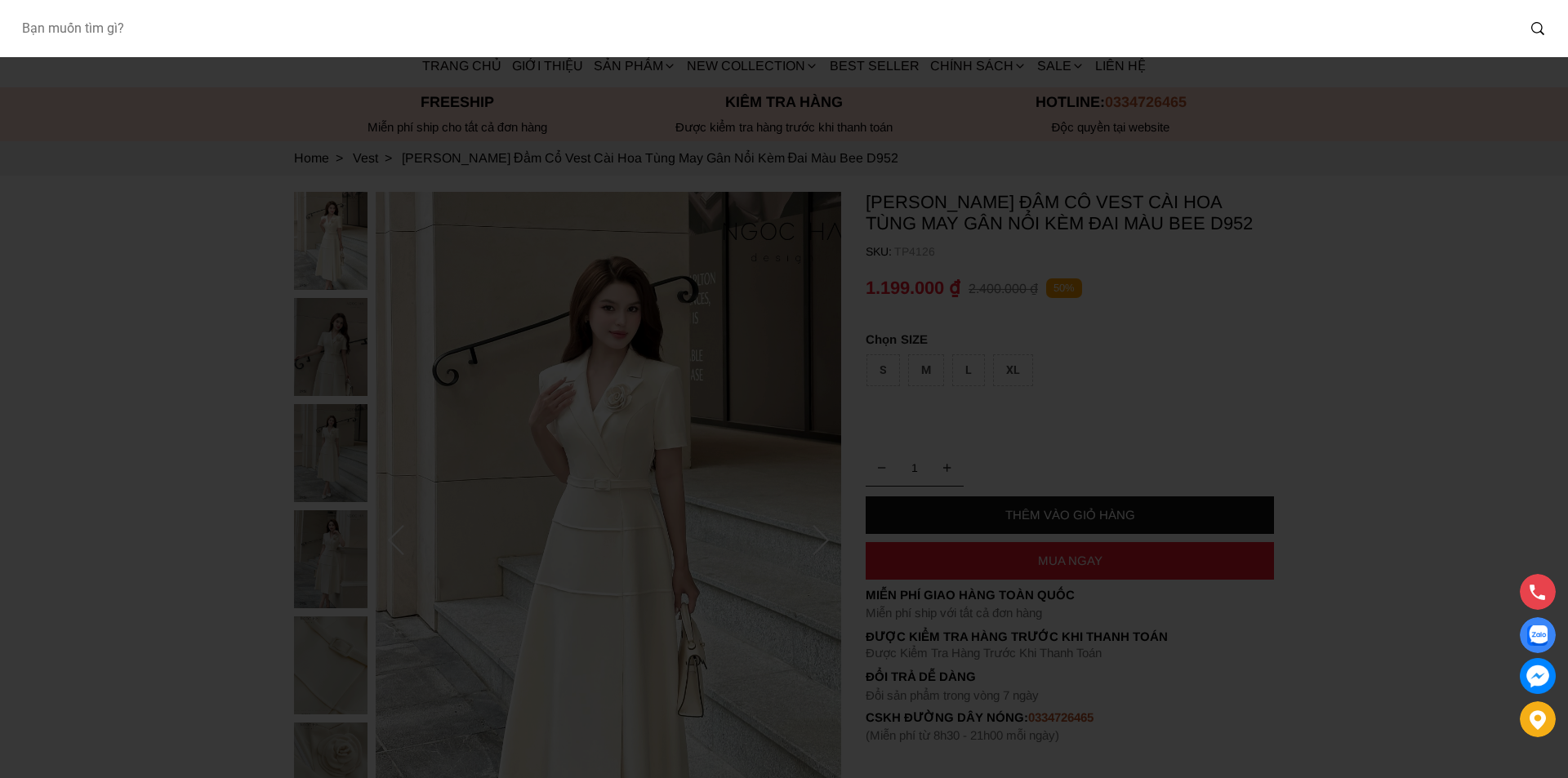
click at [240, 35] on input "Input search Bạn muốn tìm gì?" at bounding box center [762, 28] width 1508 height 38
click at [223, 32] on input "Input search Bạn muốn tìm gì?" at bounding box center [762, 28] width 1508 height 38
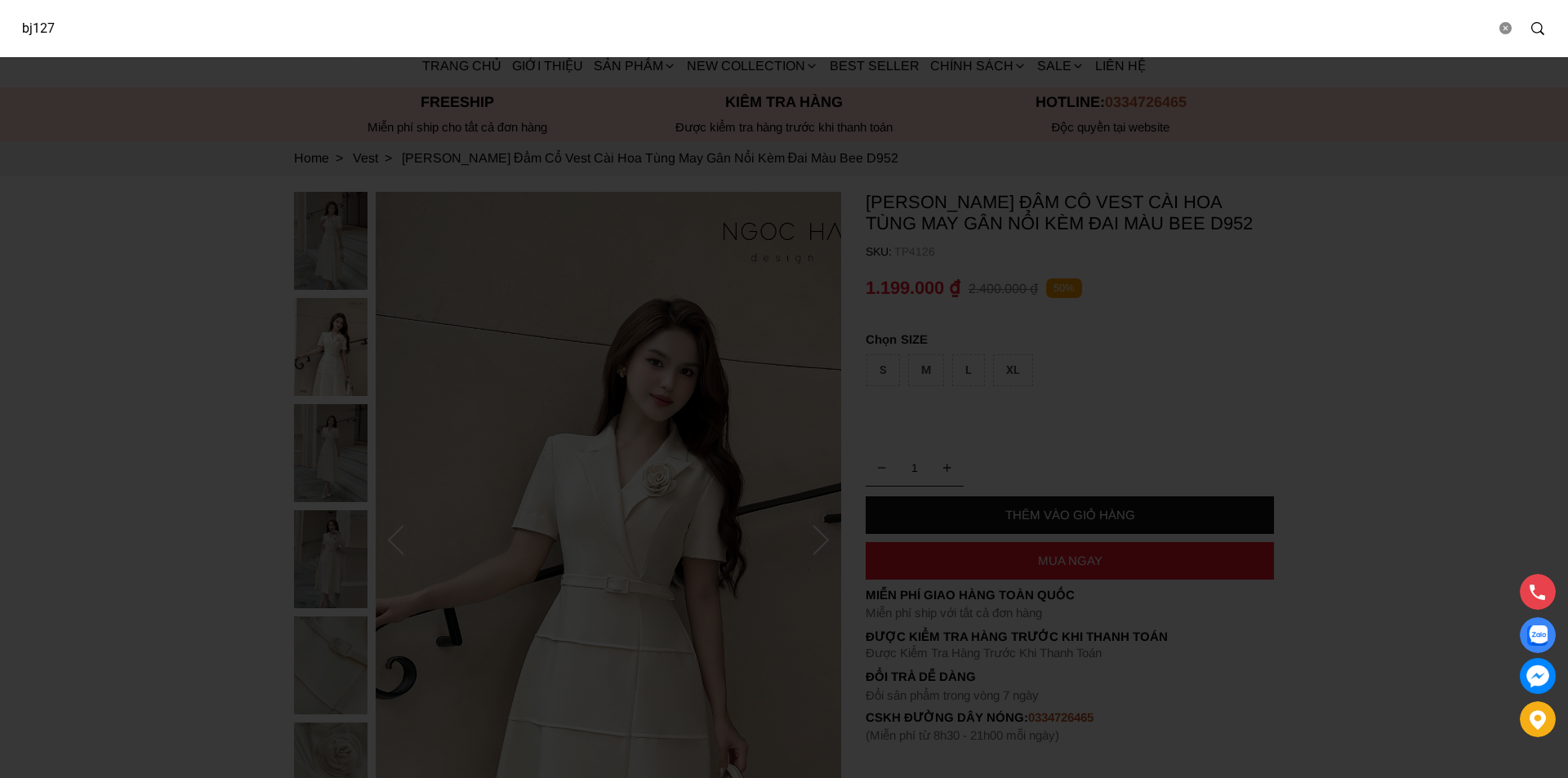
type input "bj127"
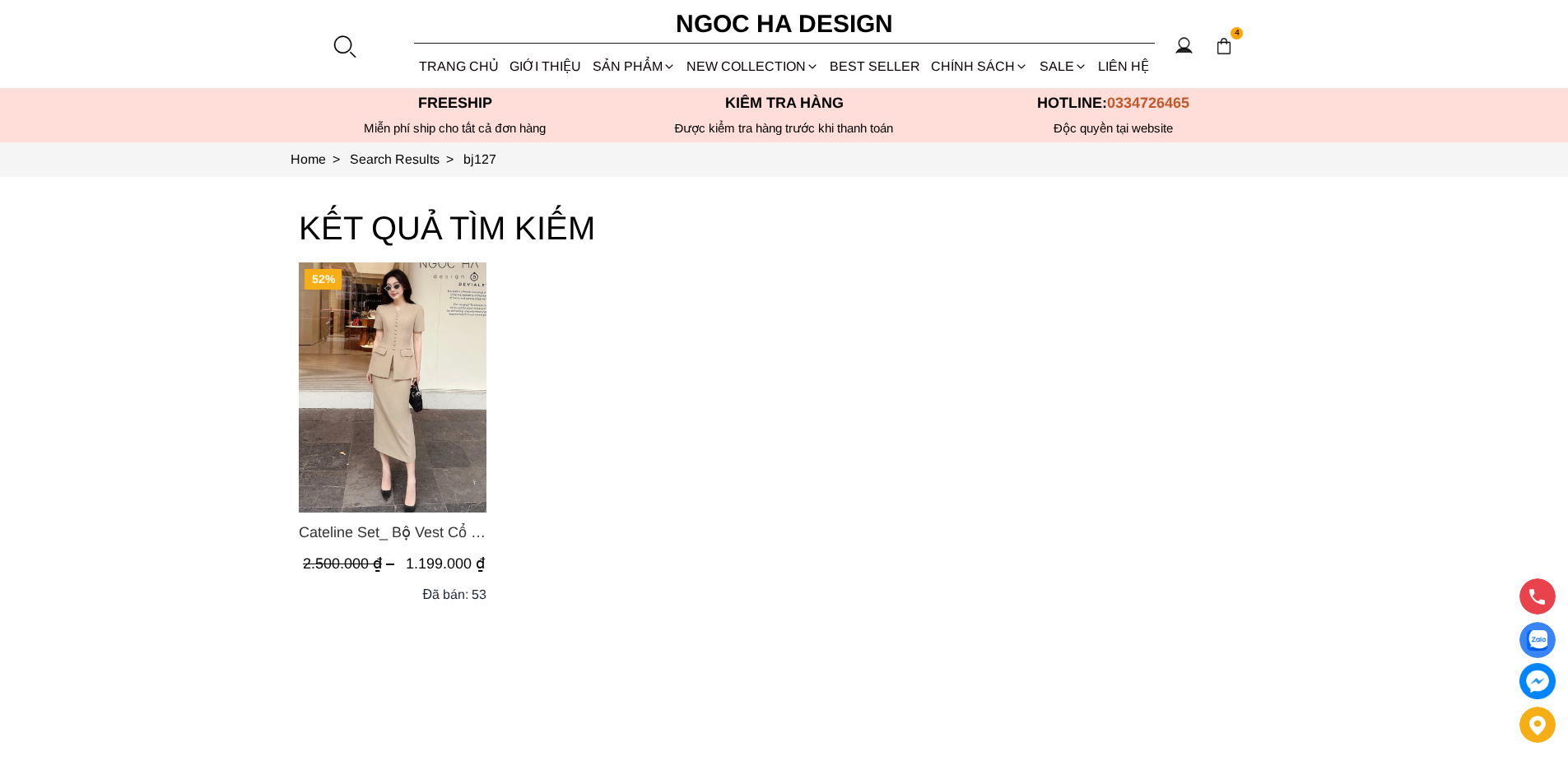
click at [324, 419] on img "Product image - Cateline Set_ Bộ Vest Cổ V Đính Cúc Nhí Chân Váy Bút Chì BJ127" at bounding box center [392, 388] width 187 height 250
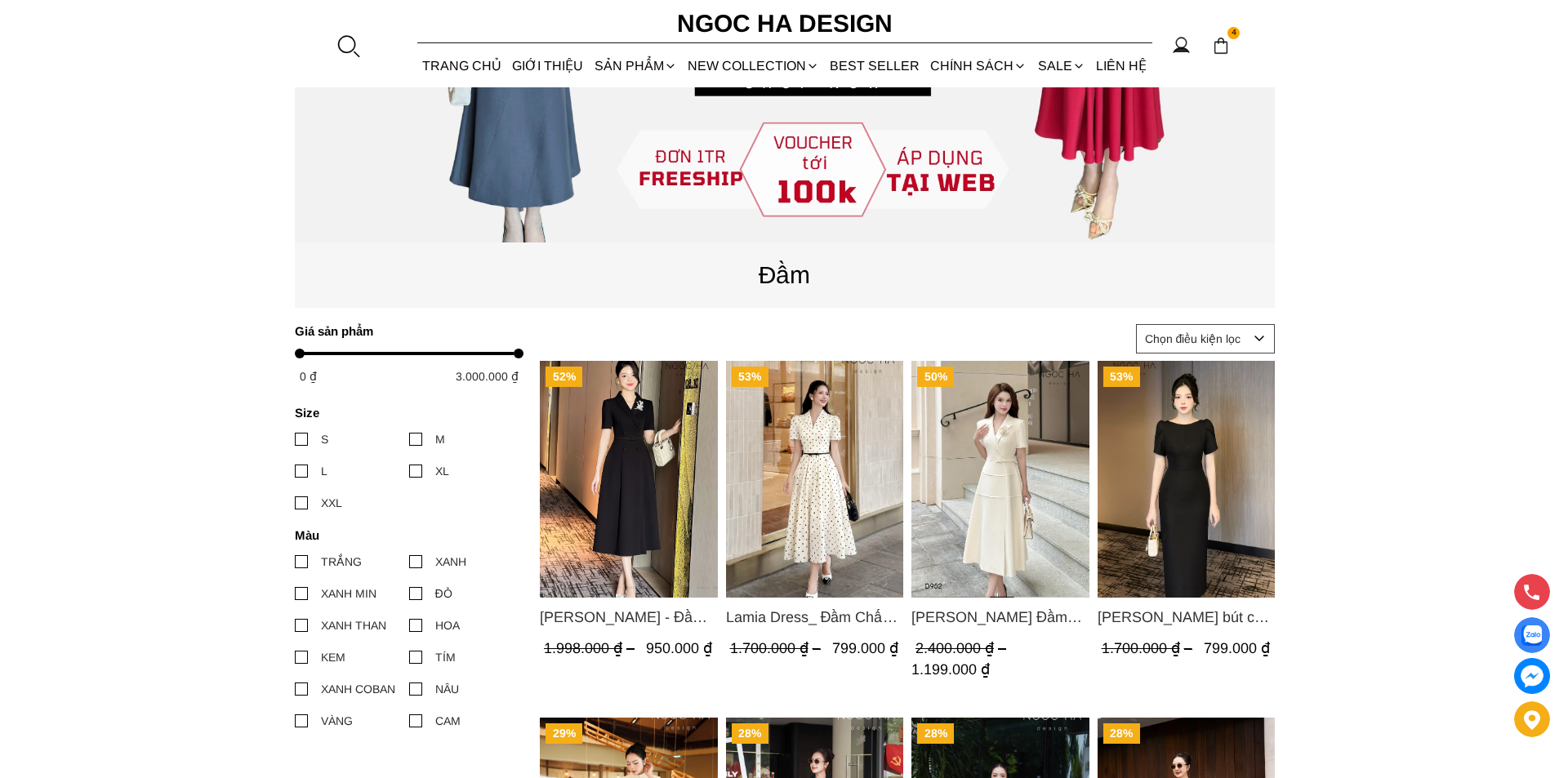
scroll to position [571, 0]
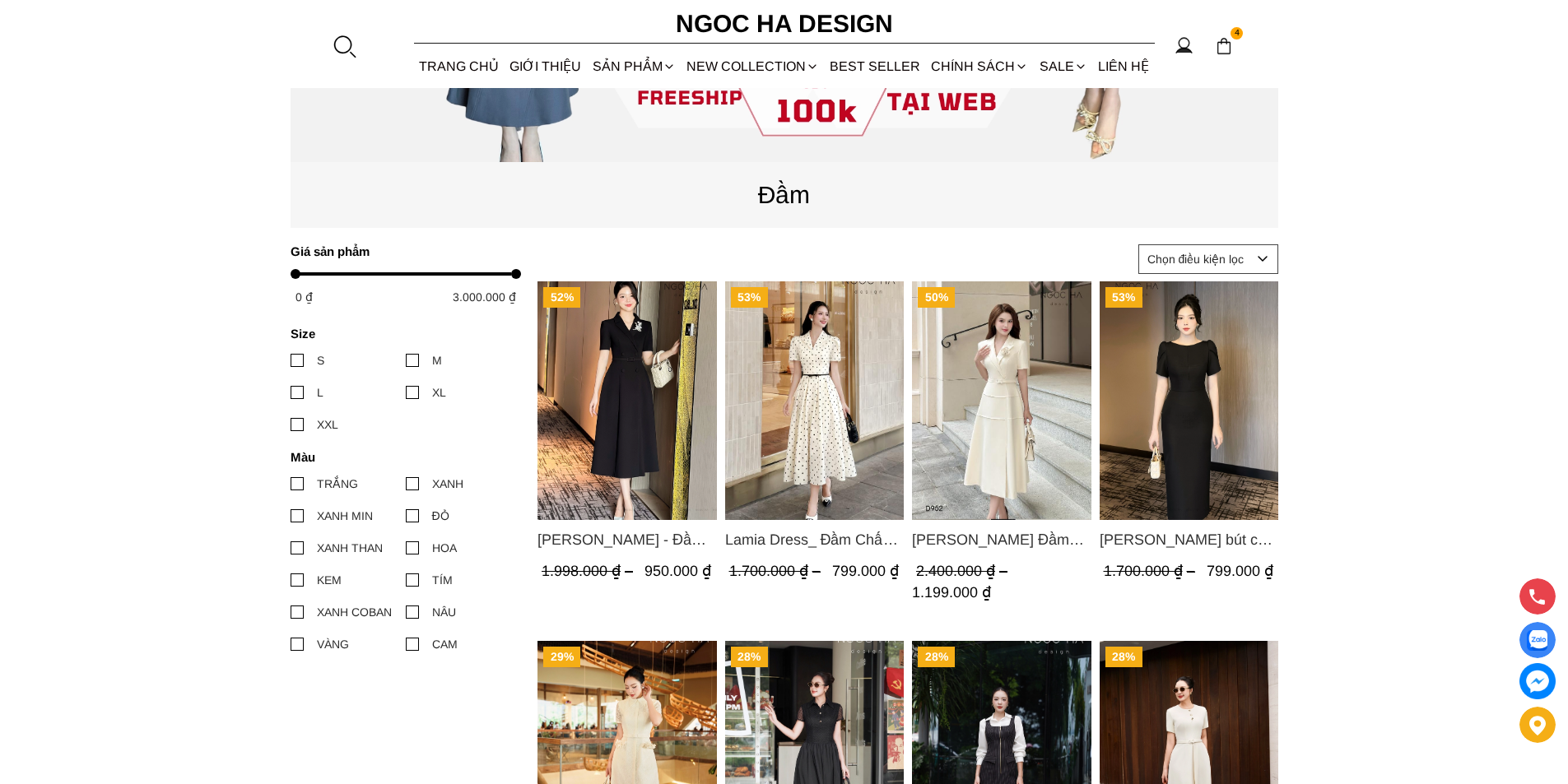
click at [336, 44] on div at bounding box center [344, 46] width 25 height 25
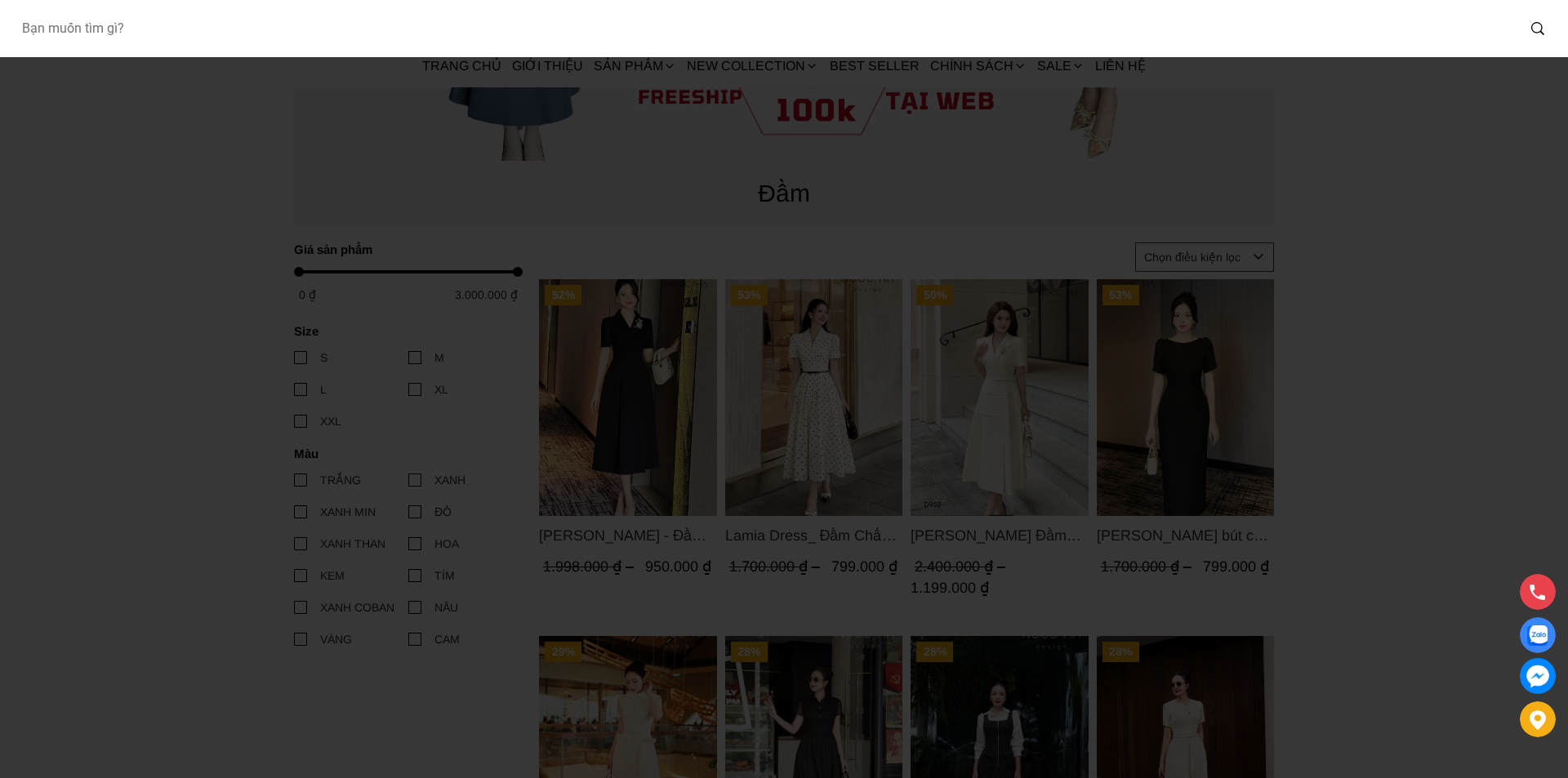
click at [220, 32] on input "Input search Bạn muốn tìm gì?" at bounding box center [762, 28] width 1508 height 38
type input "BQ013"
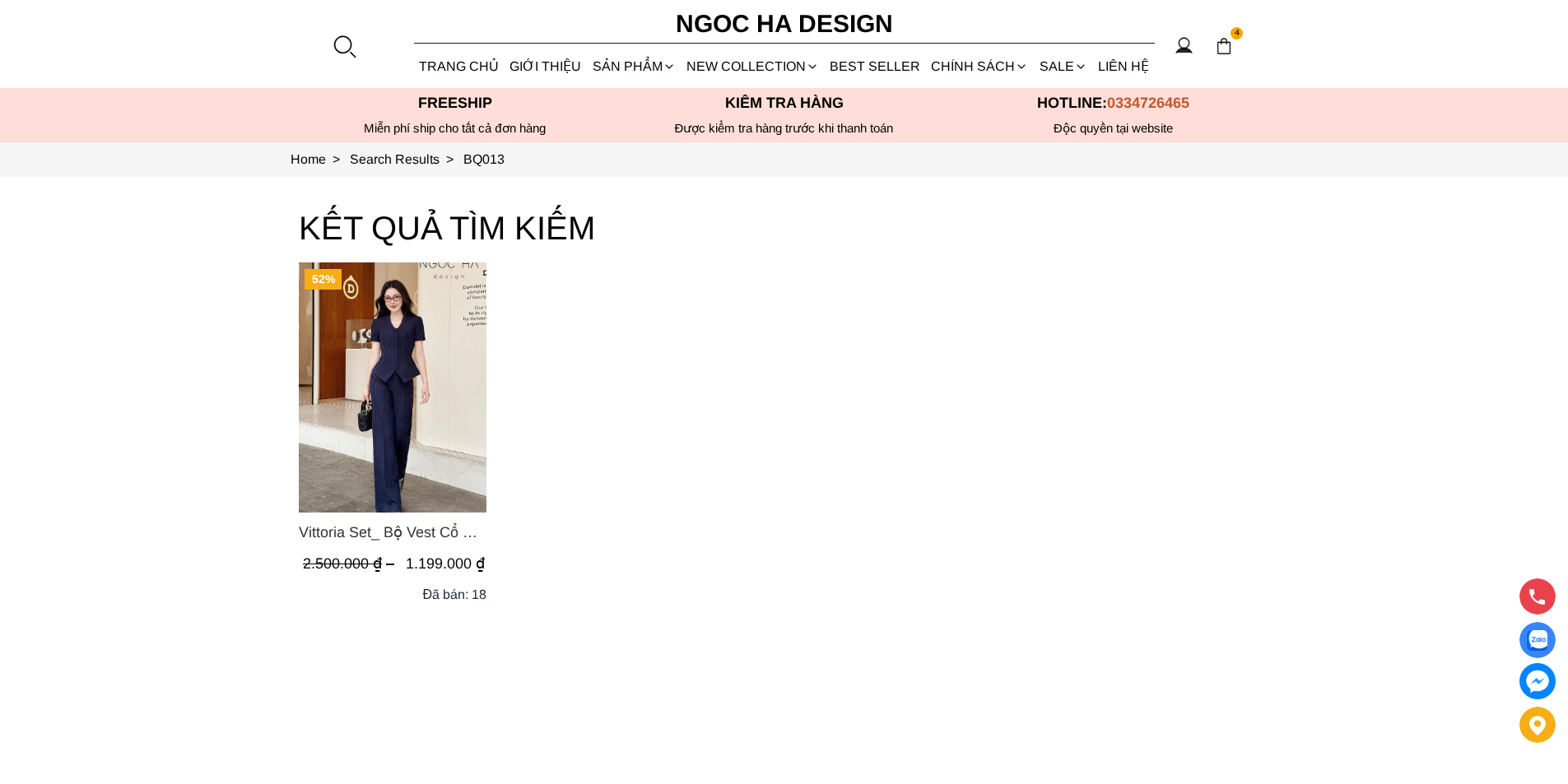
click at [383, 390] on img "Product image - Vittoria Set_ Bộ Vest Cổ V Quần Suông Kẻ Sọc BQ013" at bounding box center [392, 388] width 187 height 250
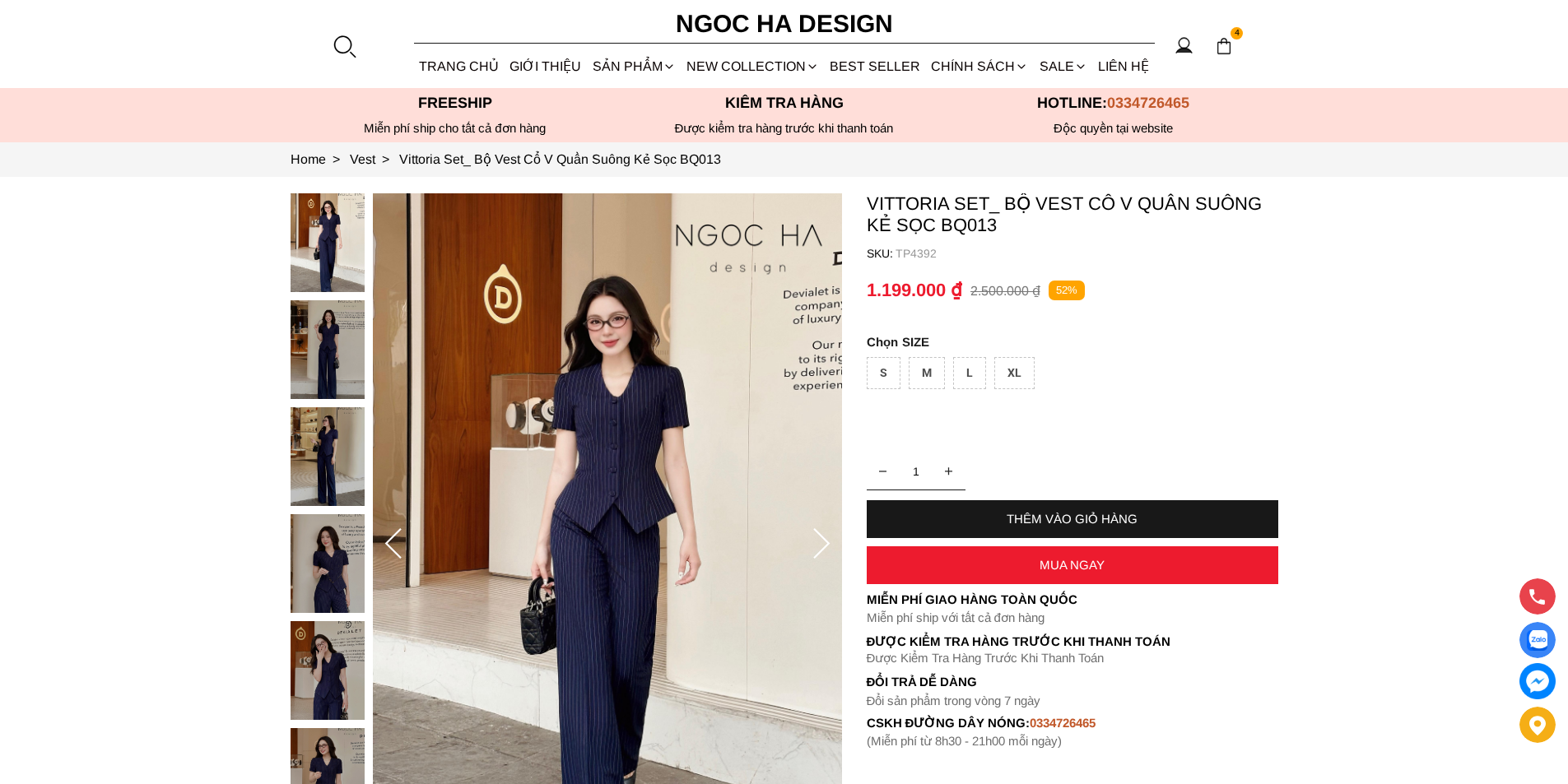
scroll to position [494, 0]
